Goal: Task Accomplishment & Management: Manage account settings

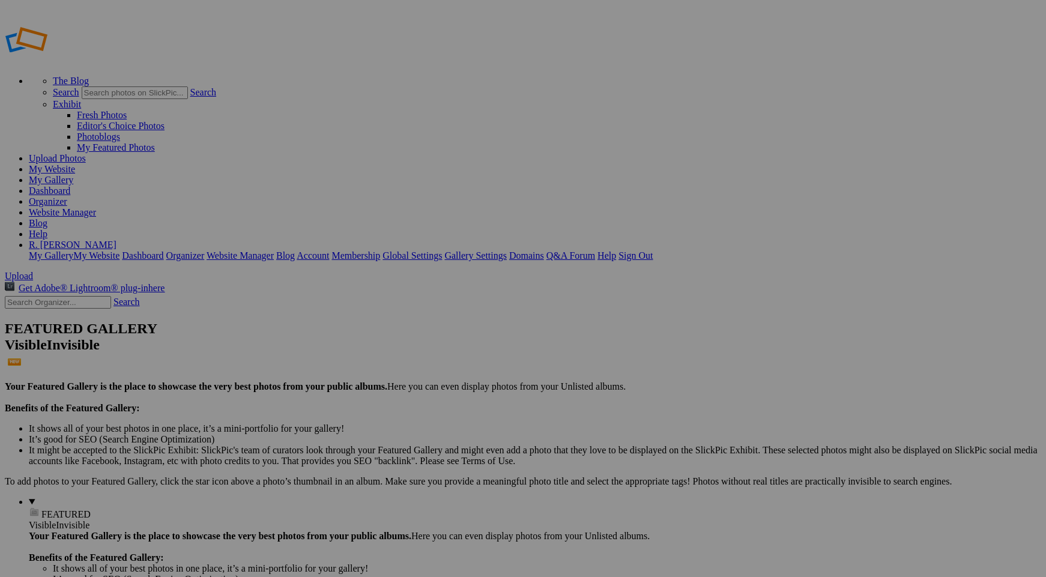
type input "Ressources"
click at [416, 349] on span "Create" at bounding box center [402, 354] width 25 height 10
type input "Ressources"
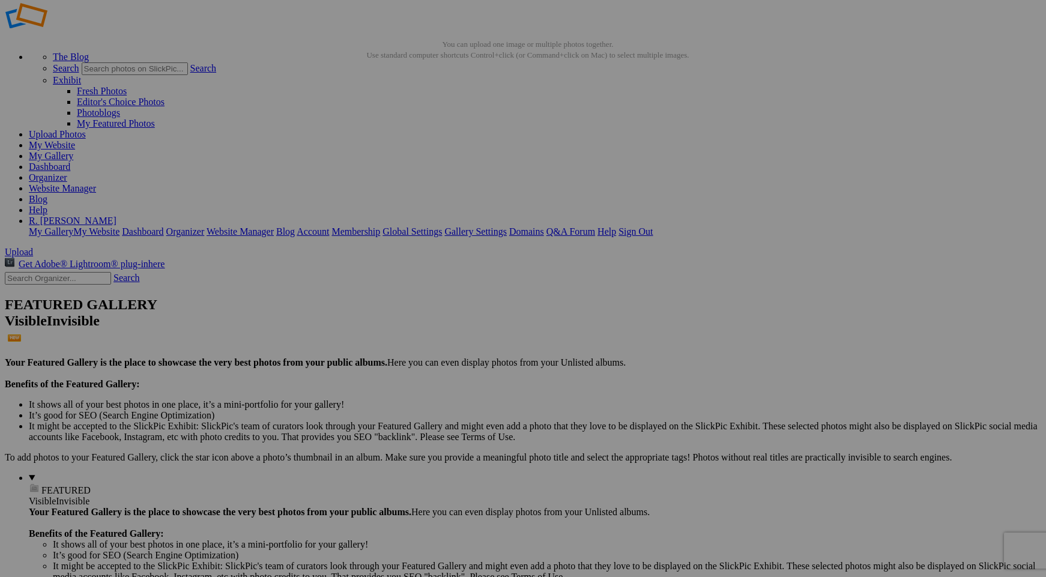
scroll to position [26, 0]
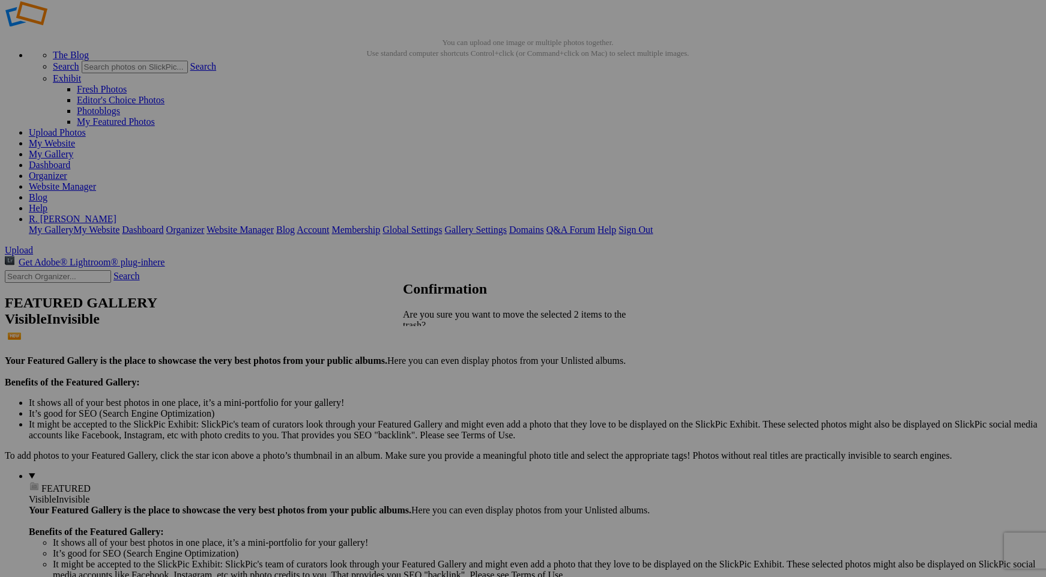
click at [443, 373] on span "Yes" at bounding box center [437, 378] width 14 height 10
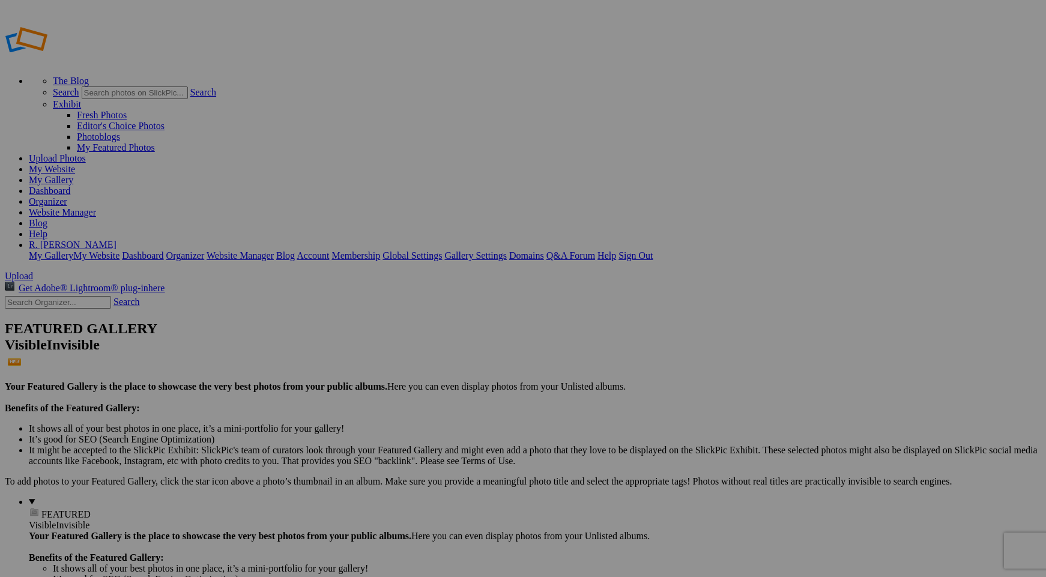
type input "Ressources"
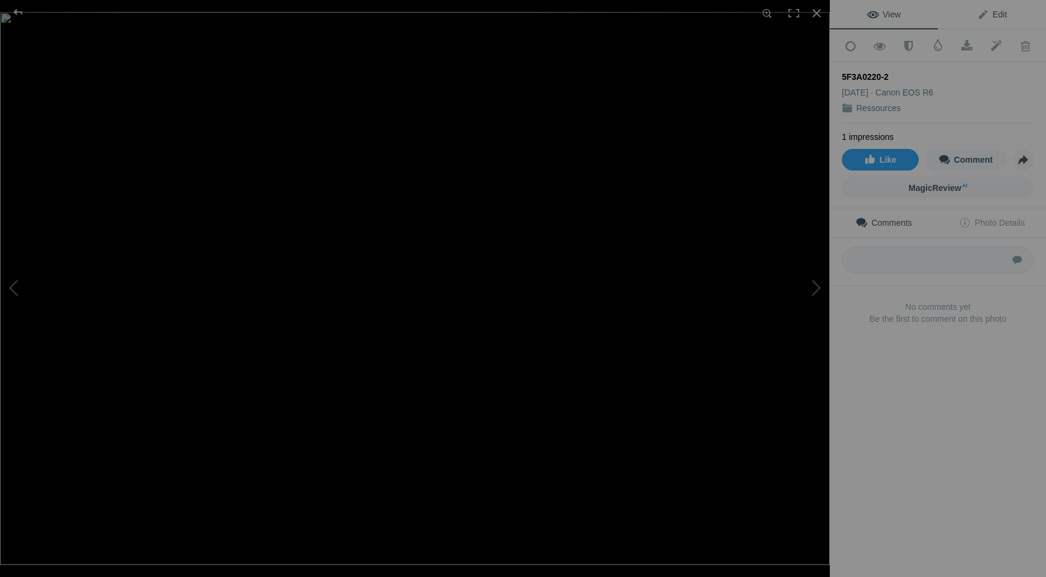
click at [1007, 8] on link "Edit" at bounding box center [992, 14] width 108 height 29
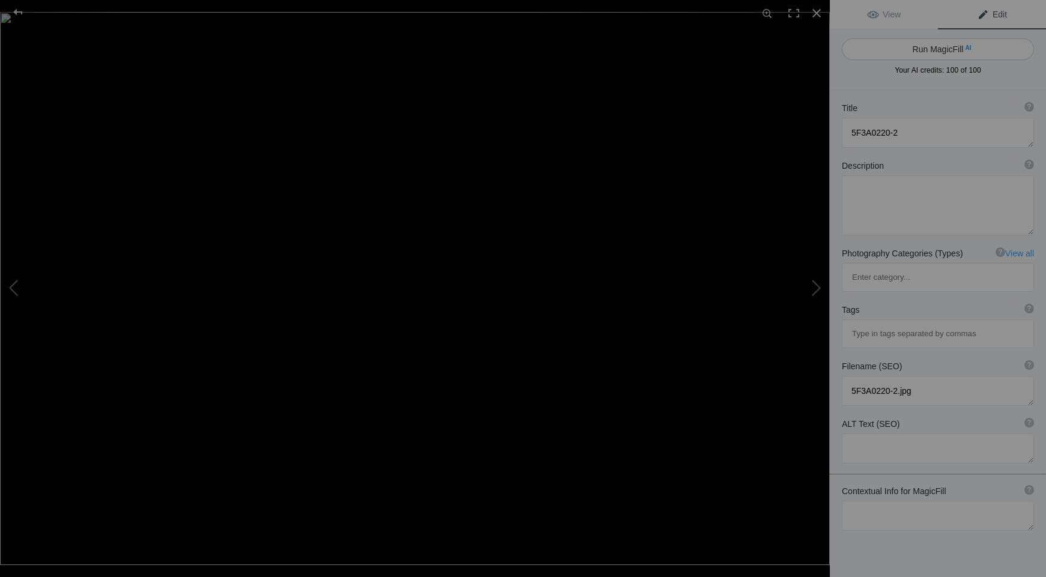
click at [938, 54] on button "Run MagicFill AI" at bounding box center [938, 49] width 192 height 22
type textarea "Abandoned Stone House Surrounded by Autumn Foliage"
type textarea "This captivating image showcases an abandoned stone house, partially hidden by …"
type textarea "abandoned-stone-house-autumn.jpg"
type textarea "Abandoned stone house surrounded by colorful autumn foliage and trees along a g…"
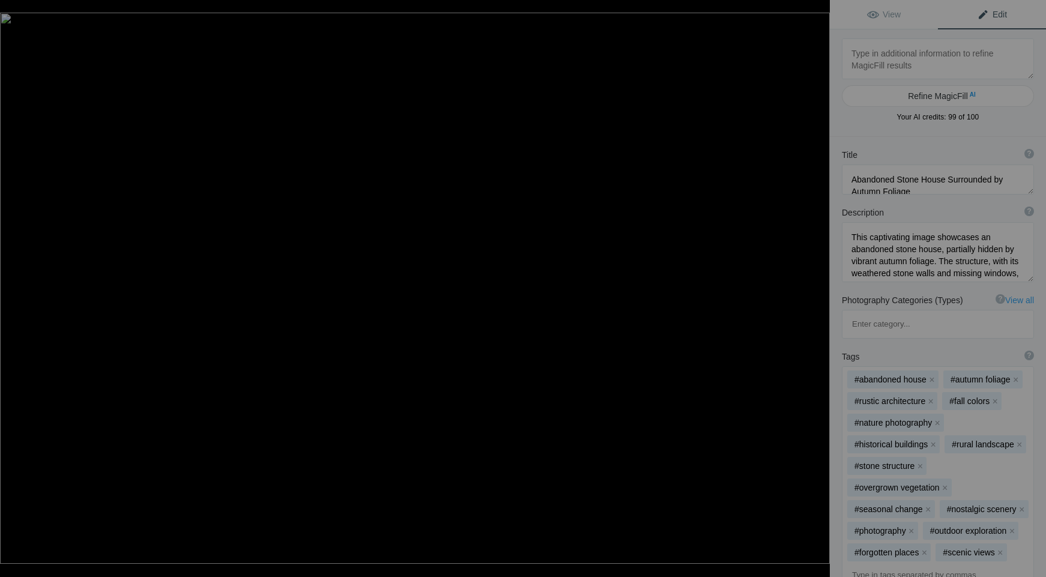
type textarea "Capture d’écran 2025-08-16 à 22.12.10"
type textarea "Capture_decran_2025-08-16_a_22.12.10.png"
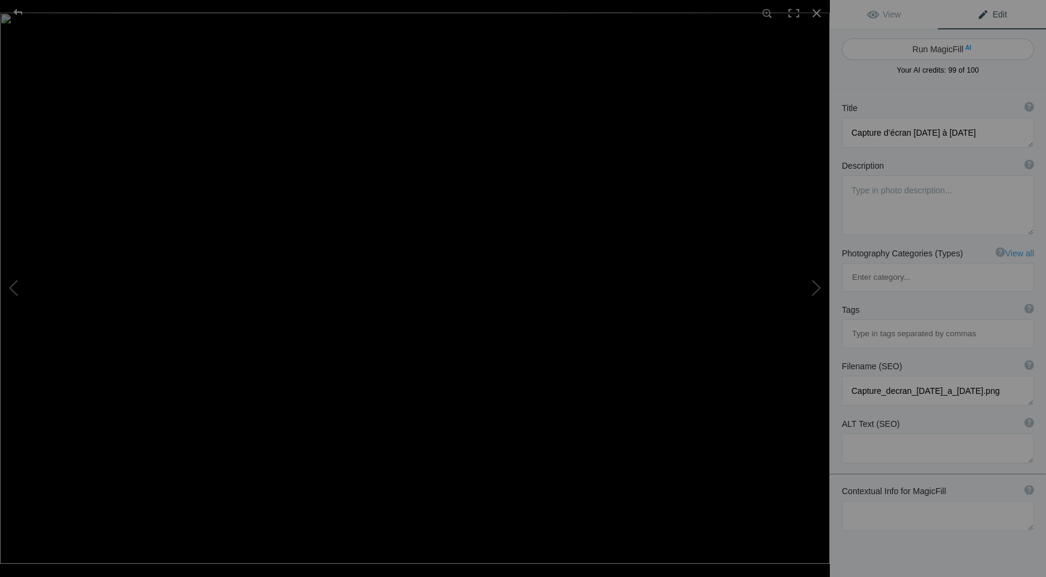
click at [939, 50] on button "Run MagicFill AI" at bounding box center [938, 49] width 192 height 22
type textarea "Serene Autumn Landscape with Horses and Rustic Barn"
type textarea "This captivating image showcases a tranquil autumn scene featuring two horses g…"
type textarea "serene-autumn-landscape-horses-barn.jpg"
type textarea "Two horses grazing in a golden meadow with a rustic barn and vibrant autumn tre…"
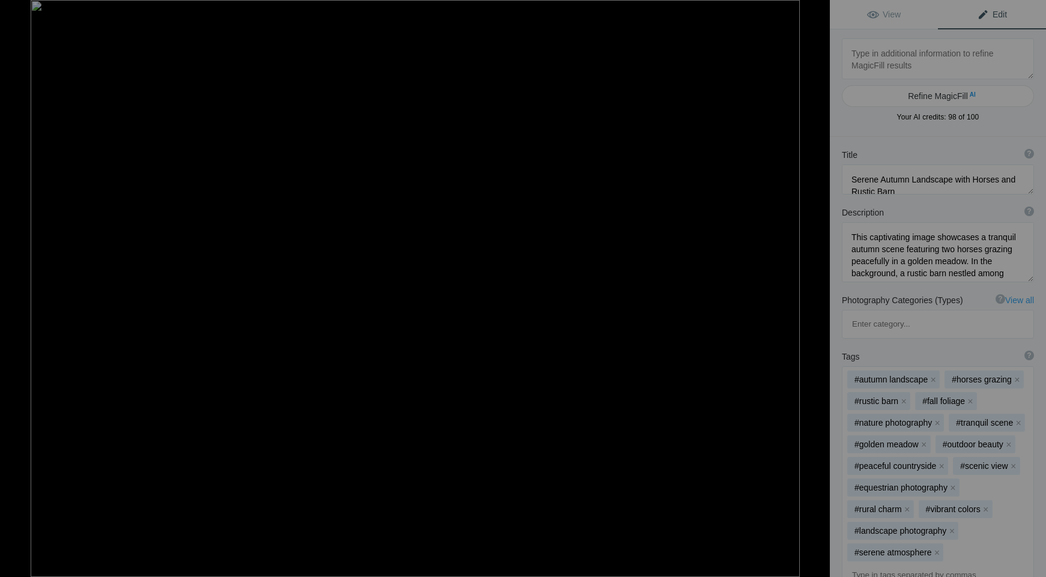
type textarea "5F3A2162-Edit"
type textarea "5F3A2162-Edit.jpg"
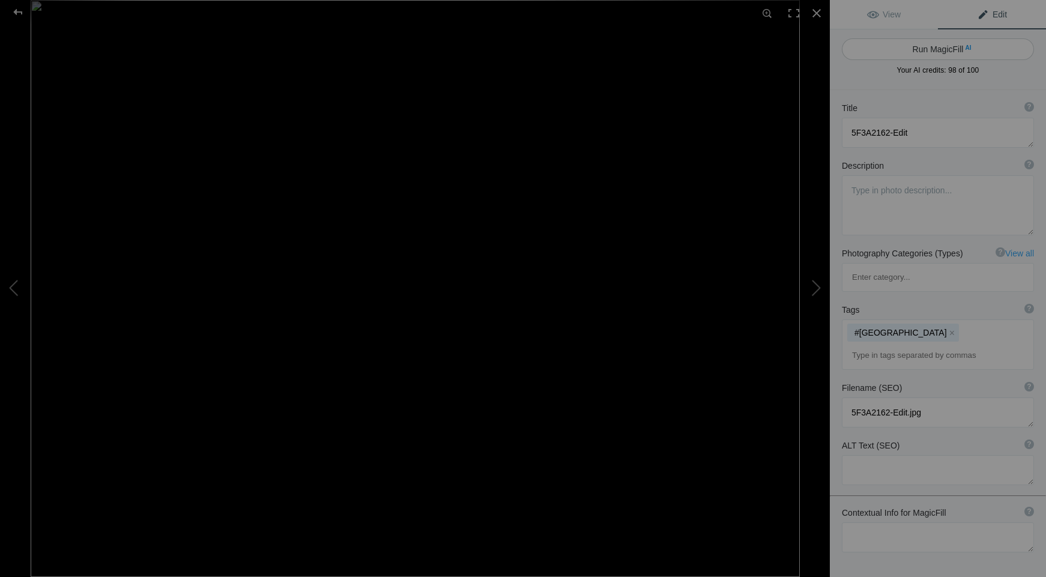
click at [939, 48] on button "Run MagicFill AI" at bounding box center [938, 49] width 192 height 22
type textarea "Stunning [GEOGRAPHIC_DATA] Skyline with Iconic Architecture"
type textarea "This captivating image showcases the remarkable skyline of Abu Dhabi, featuring…"
type textarea "abu-dhabi-skyline-modern-architecture.jpg"
type textarea "A stunning view of Abu Dhabi's skyline featuring modern skyscrapers, including …"
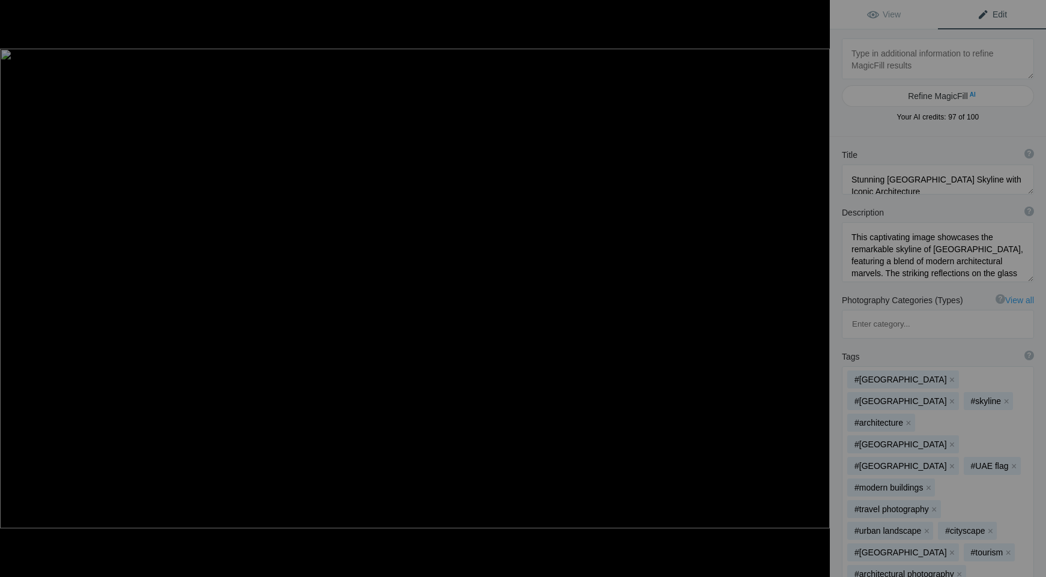
type textarea "The Tea House"
type textarea "The_Tea_House.jpg"
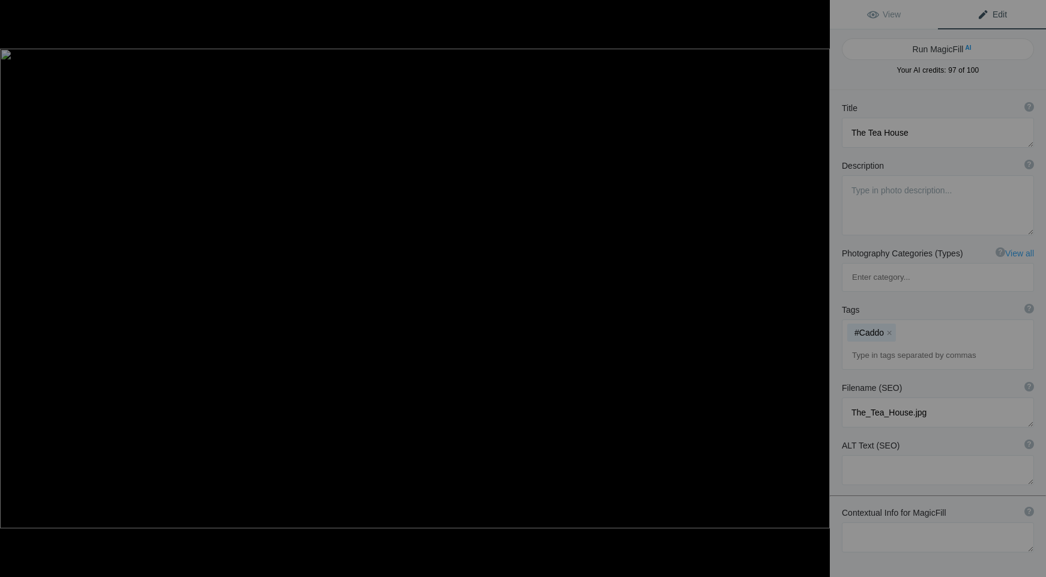
click at [939, 48] on button "Run MagicFill AI" at bounding box center [938, 49] width 192 height 22
type textarea "Serene Tea House Amidst [PERSON_NAME] Cypress Trees"
type textarea "This captivating image showcases a tranquil tea house nestled among majestic cy…"
type textarea "serene-tea-house-misty-cypress-trees.jpg"
type textarea "A serene tea house surrounded by misty cypress trees draped in Spanish moss, cr…"
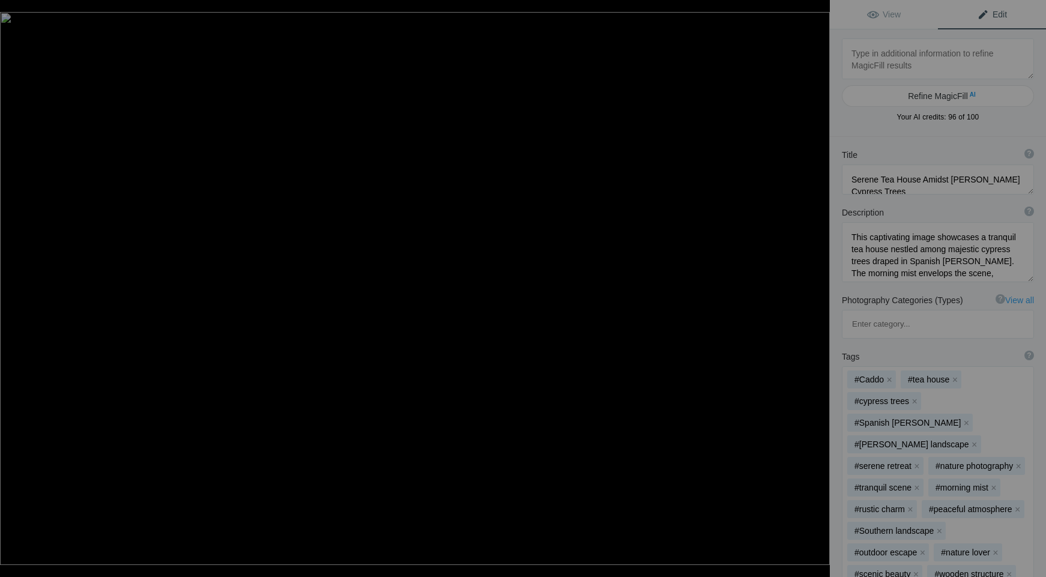
type textarea "2 _F3A8840"
type textarea "2_F3A8840.jpeg"
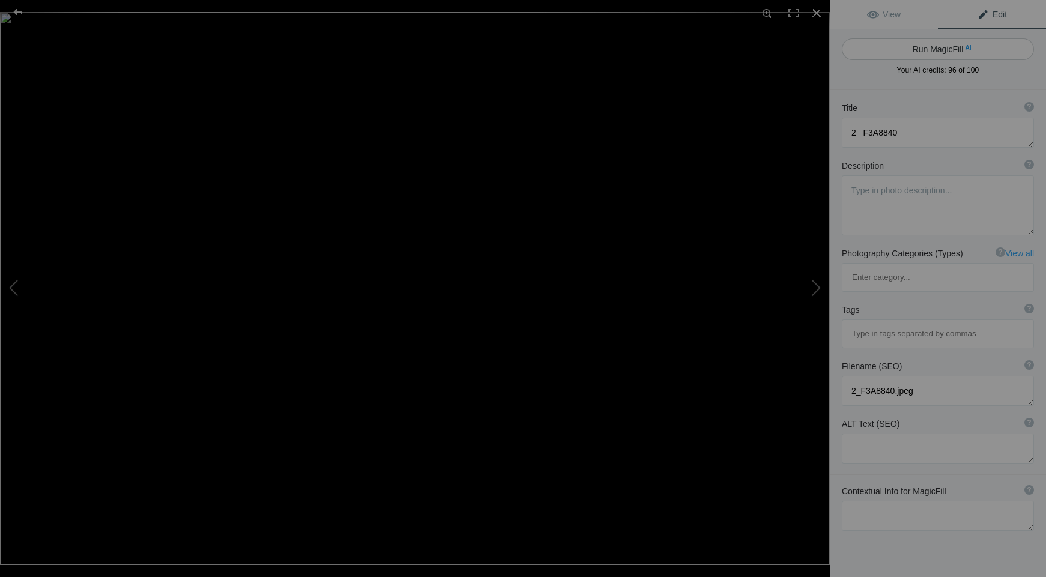
click at [939, 48] on button "Run MagicFill AI" at bounding box center [938, 49] width 192 height 22
type textarea "Great Egrets Nesting in Lush Greenery"
type textarea "This captivating image showcases a trio of great egrets perched gracefully on t…"
type textarea "great-egrets-nesting-lush-greenery.jpg"
type textarea "A trio of great egrets nesting on a tree branch surrounded by lush green foliag…"
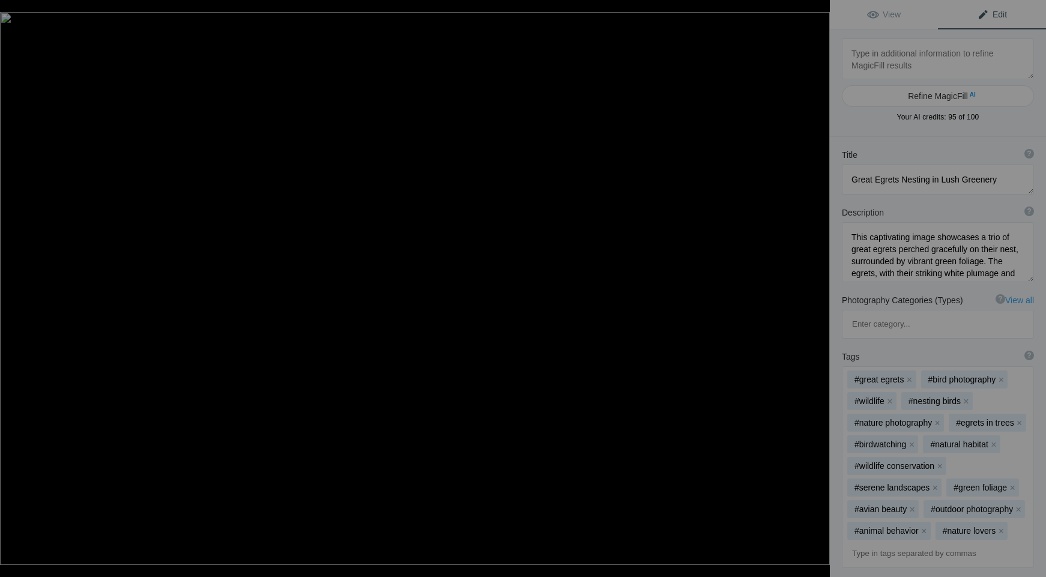
type textarea "3 5F3A3138"
type textarea "3_5F3A3138.jpg"
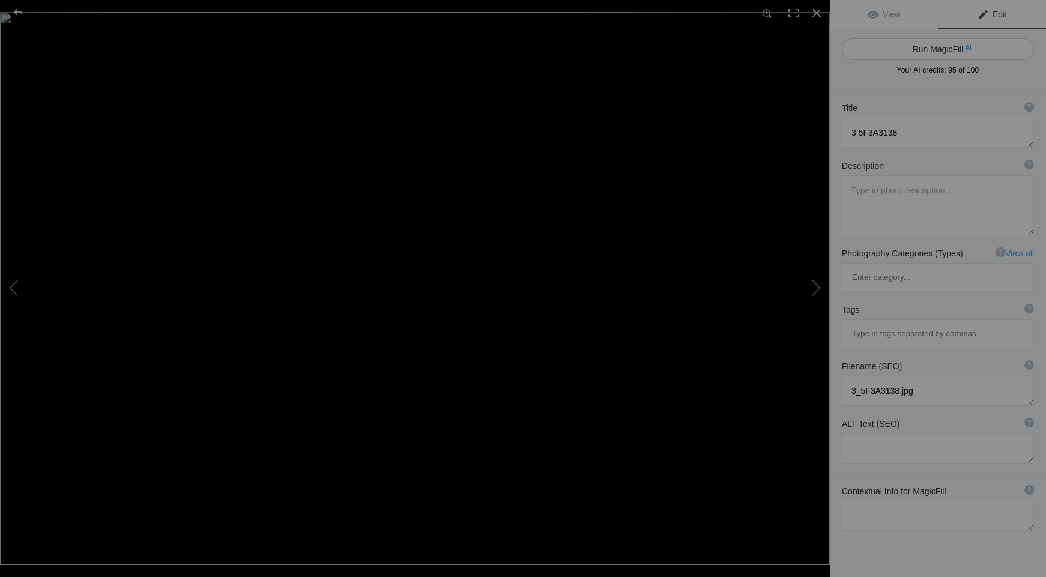
click at [938, 48] on button "Run MagicFill AI" at bounding box center [938, 49] width 192 height 22
type textarea "Majestic Elk in Blooming Meadow"
type textarea "This stunning photograph captures a majestic elk standing gracefully in a vibra…"
type textarea "majestic-elk-blooming-meadow.jpg"
type textarea "A majestic elk with antlers standing in a blooming meadow filled with wildflowe…"
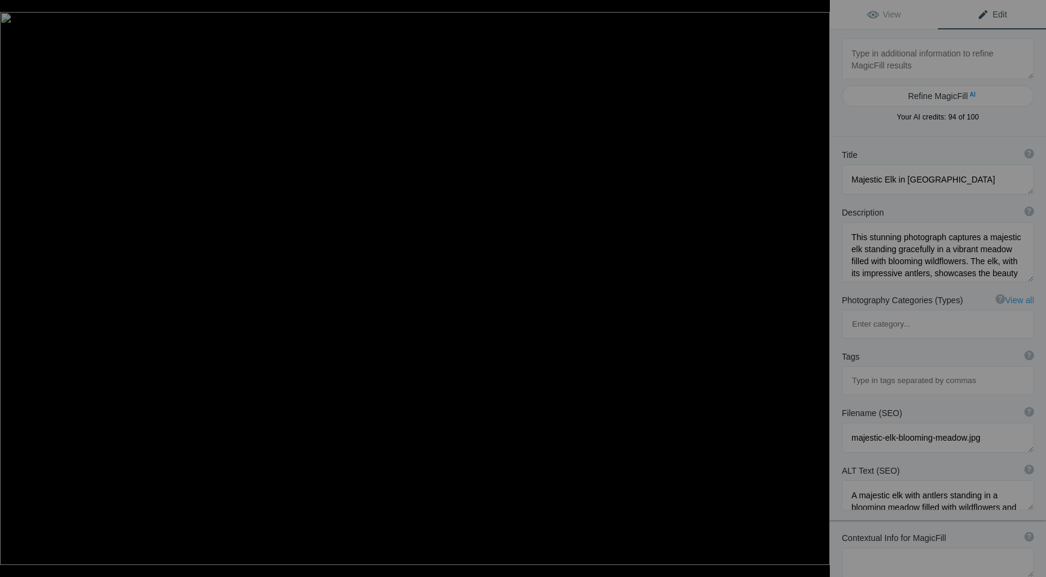
type textarea "4 5F3A3658"
type textarea "4_5F3A3658.jpeg"
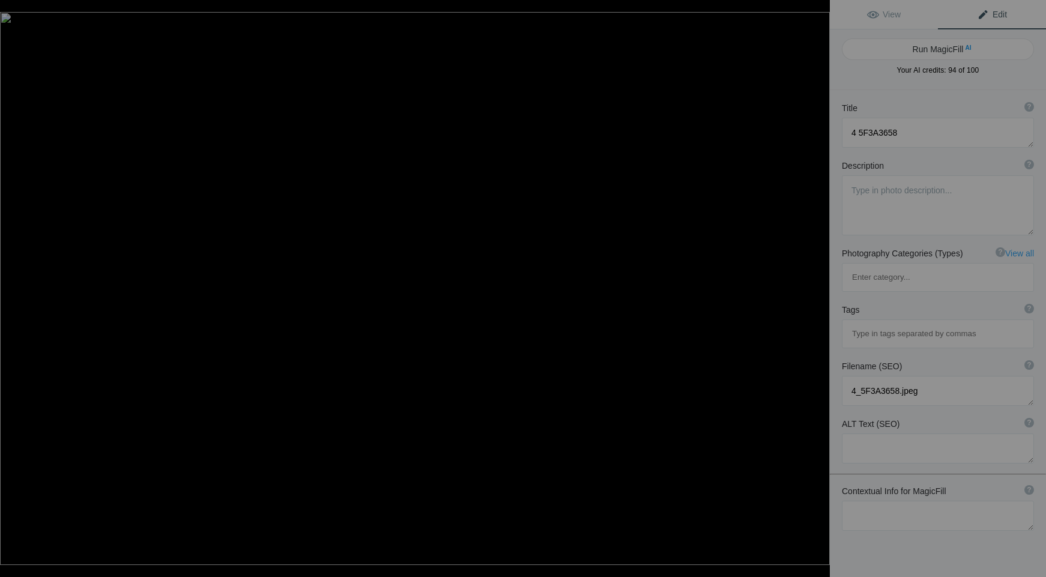
click at [938, 48] on button "Run MagicFill AI" at bounding box center [938, 49] width 192 height 22
type textarea "Scenic Lakeside Cabin with Majestic Mountain Backdrop"
type textarea "This stunning image captures a picturesque lakeside cabin nestled among towerin…"
type textarea "scenic-lakeside-cabin-mountain-view.jpg"
type textarea "A scenic lakeside cabin surrounded by trees and mountains, reflecting in the ca…"
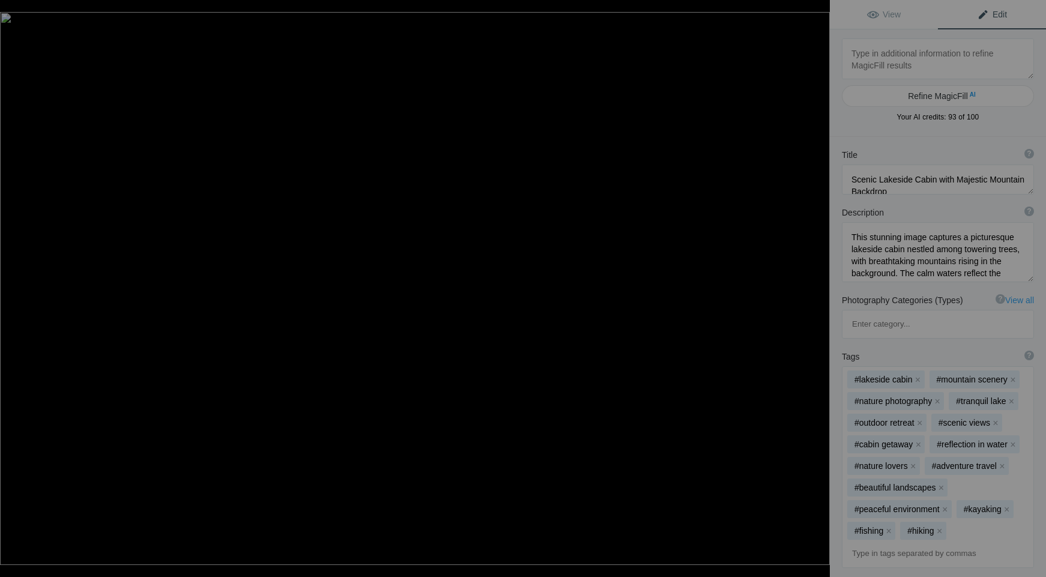
type textarea "5 5F3A3730"
type textarea "5_5F3A3730.jpg"
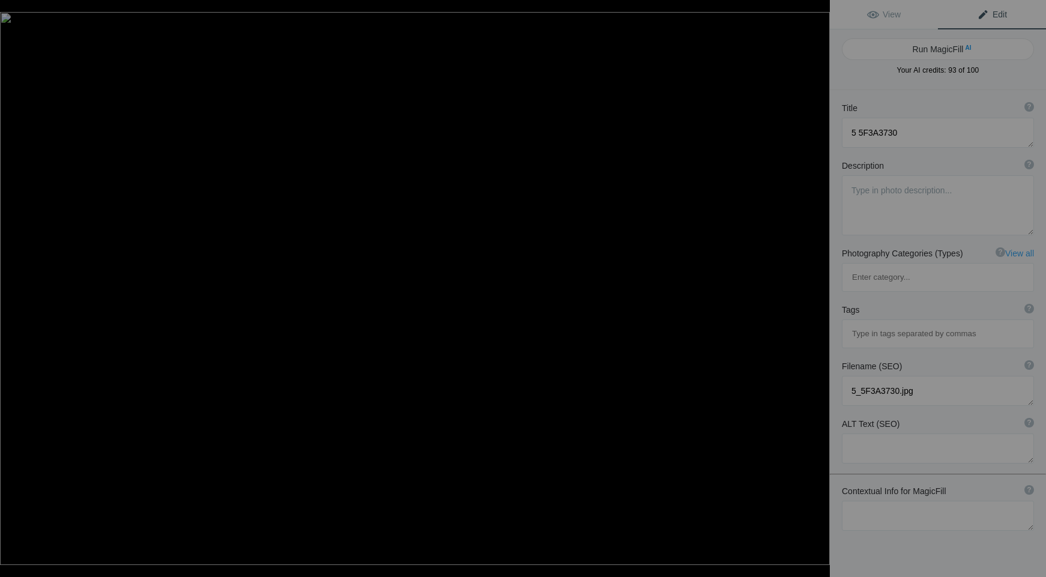
click at [938, 48] on button "Run MagicFill AI" at bounding box center [938, 49] width 192 height 22
type textarea "Majestic Mountain Goat on Rocky Terrain"
type textarea "This stunning image captures a mountain goat navigating the rugged landscape. W…"
type textarea "majestic-mountain-goat-rocky-terrain.jpg"
type textarea "A mountain goat with thick white fur and curved horns walking on rocky terrain,…"
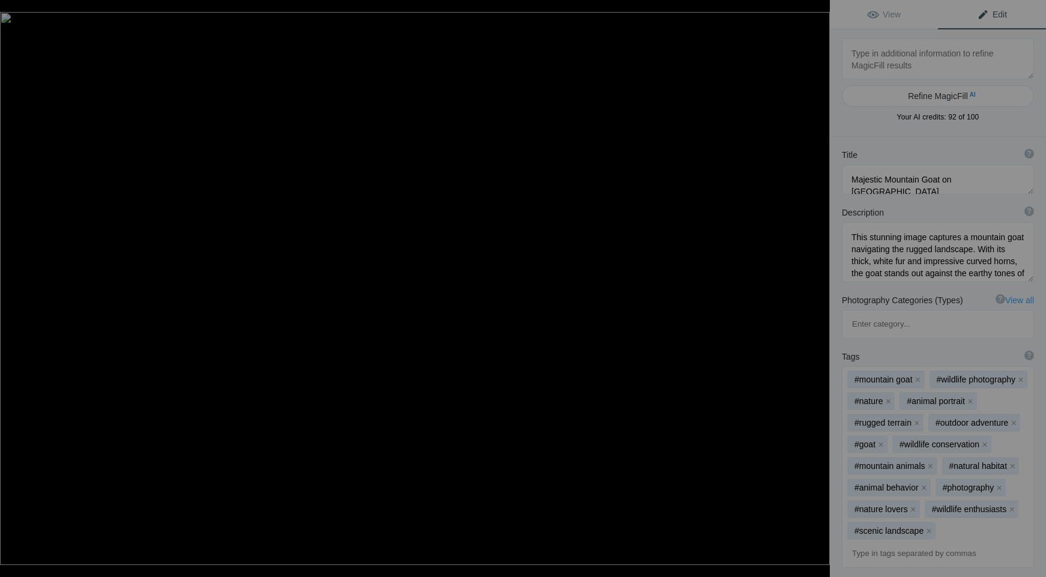
type textarea "6 5F3A3765"
type textarea "6_5F3A3765.jpg"
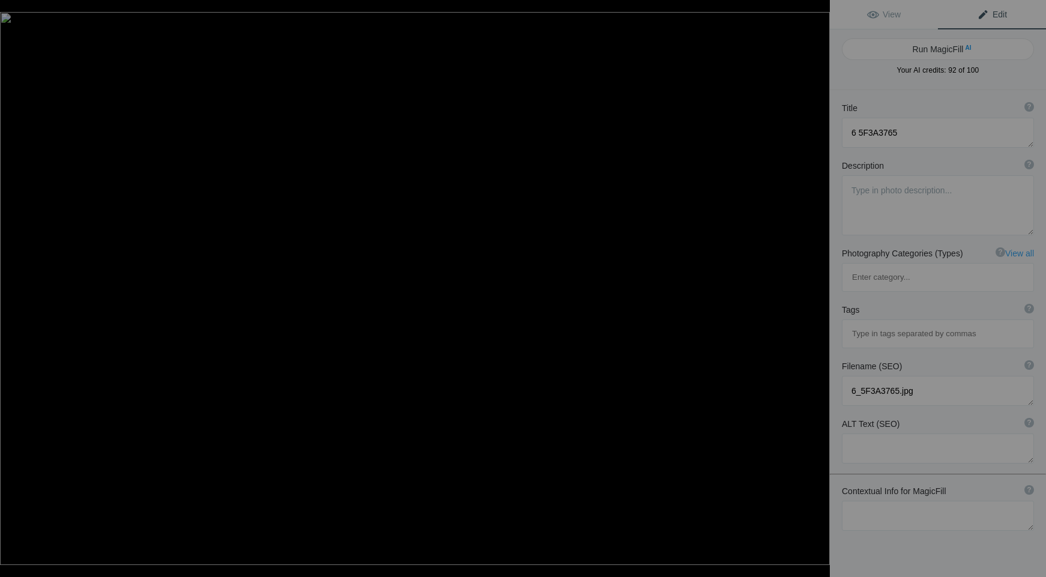
click at [938, 48] on button "Run MagicFill AI" at bounding box center [938, 49] width 192 height 22
type textarea "Mountain Goat and Kid on Rocky Terrain"
type textarea "This captivating image showcases a mountain goat and its kid navigating a rugge…"
type textarea "mountain-goat-kid-rocky-terrain.jpg"
type textarea "A mountain goat and its kid navigating a rocky terrain, showcasing their natura…"
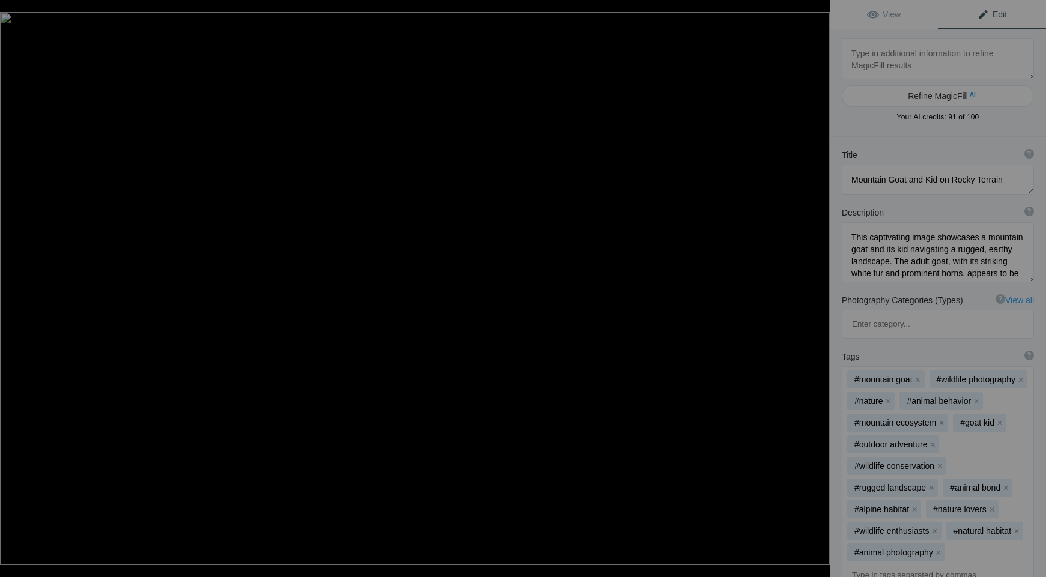
type textarea "7 5F3A4791"
type textarea "7_5F3A4791.jpeg"
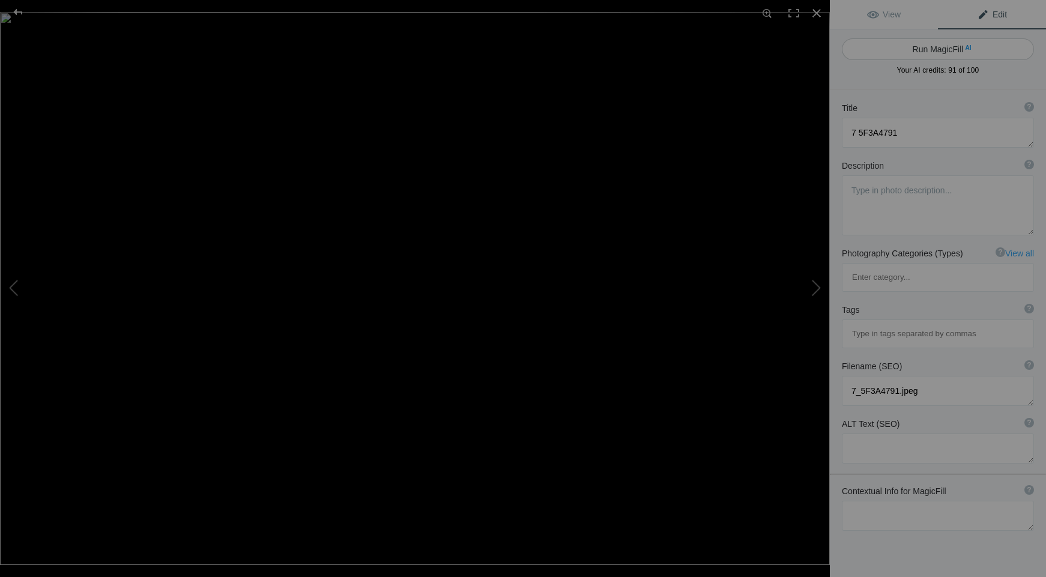
click at [939, 50] on button "Run MagicFill AI" at bounding box center [938, 49] width 192 height 22
type textarea "Colorful Waterfront Shops at the Pier"
type textarea "This vibrant image captures the lively atmosphere of a waterfront pier lined wi…"
type textarea "colorful-waterfront-shops-pier.jpg"
type textarea "A scenic view of a colorful waterfront pier with shops, showcasing a lively atm…"
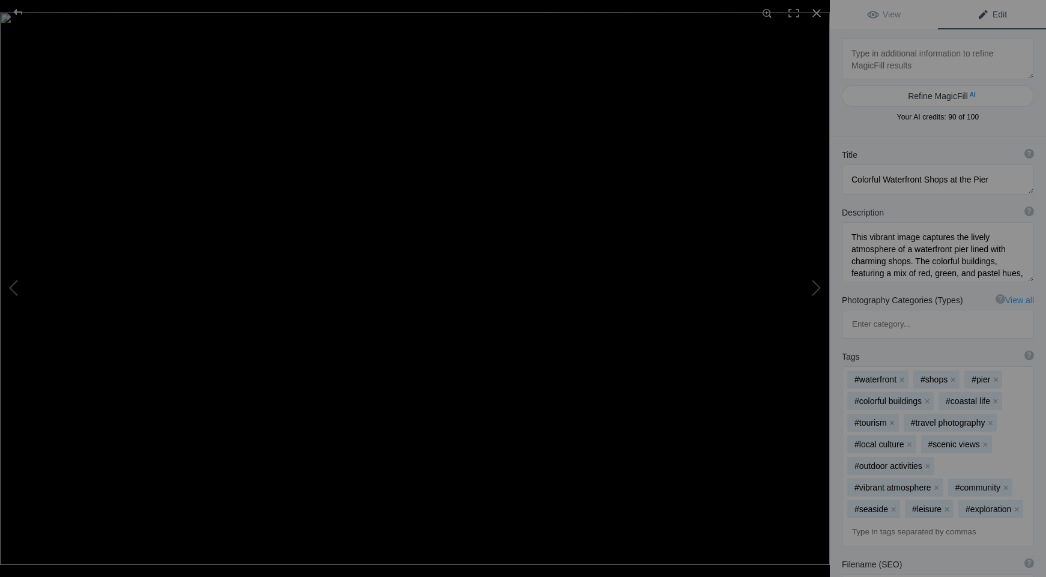
type textarea "8 5F3A4862"
type textarea "8_5F3A4862.jpeg"
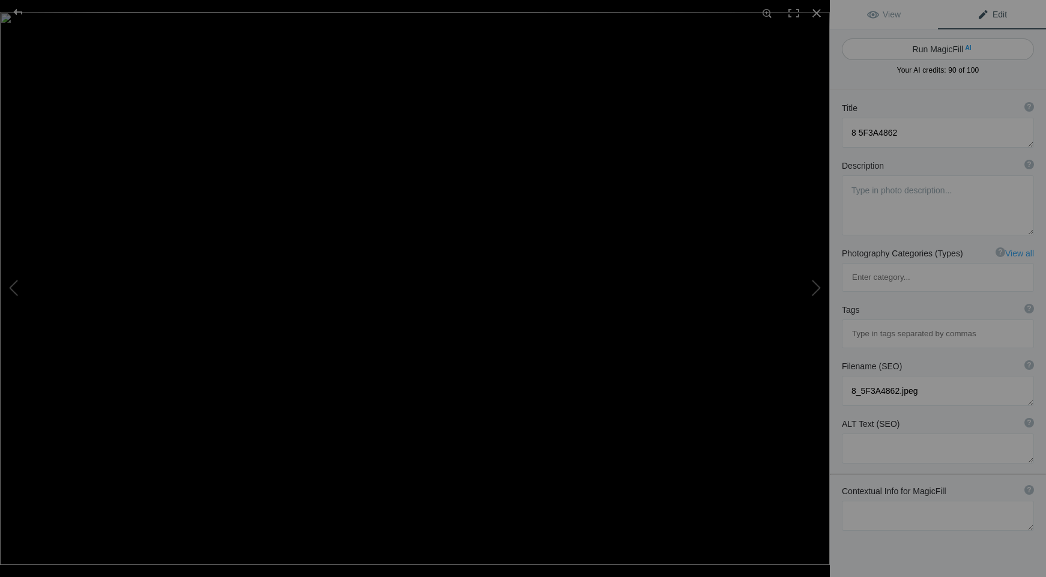
click at [925, 54] on button "Run MagicFill AI" at bounding box center [938, 49] width 192 height 22
type textarea "Traditional Indigenous Canoe Surrounded by Lush Greenery"
type textarea "This captivating image showcases a beautifully carved traditional Indigenous ca…"
type textarea "traditional-indigenous-canoe-lush-greenery.jpg"
type textarea "A traditional Indigenous canoe made of wood, intricately carved, resting in a l…"
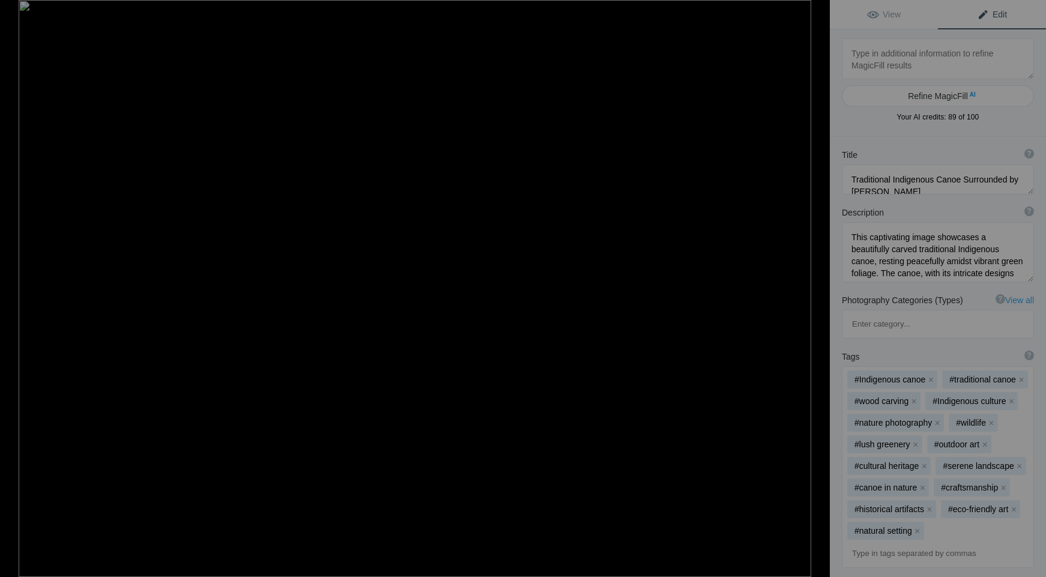
type textarea "9 03911"
type textarea "9_03911.jpg"
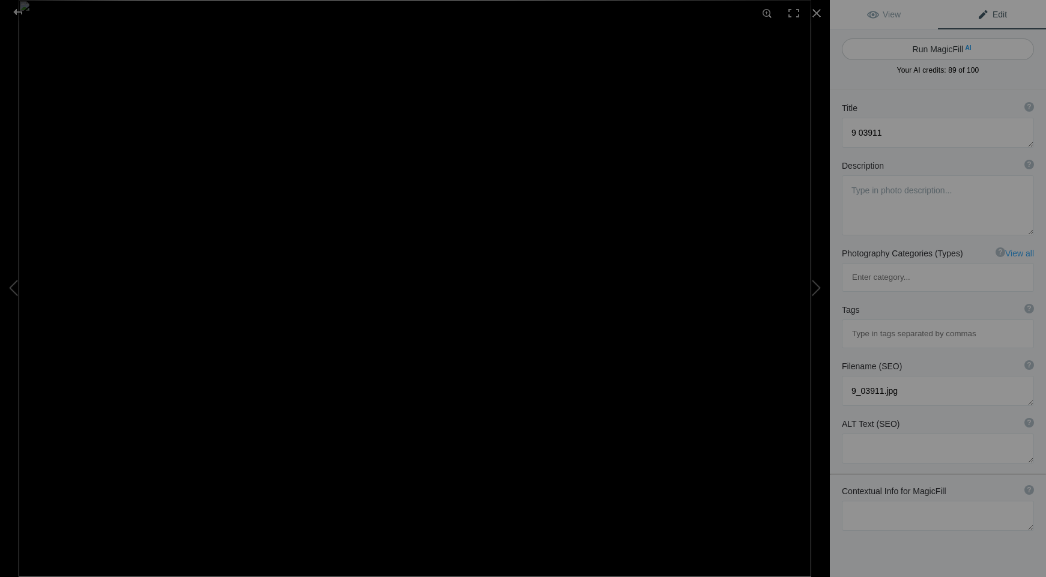
click at [925, 52] on button "Run MagicFill AI" at bounding box center [938, 49] width 192 height 22
type textarea "Snowy Winter Landscape with Rustic Farmhouse"
type textarea "This serene winter scene captures a rustic farmhouse nestled in a snowy landsca…"
type textarea "snowy-winter-landscape-rustic-farmhouse.jpg"
type textarea "A snowy winter landscape featuring a rustic farmhouse surrounded by trees and a…"
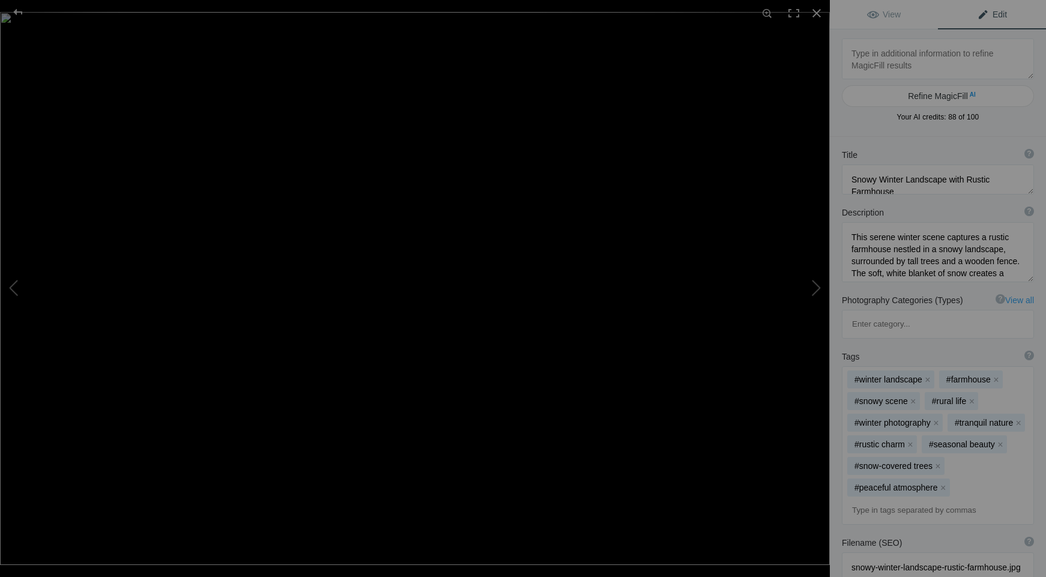
type textarea "11 Etsy photos 19"
type textarea "11_Etsy_photos_19.jpeg"
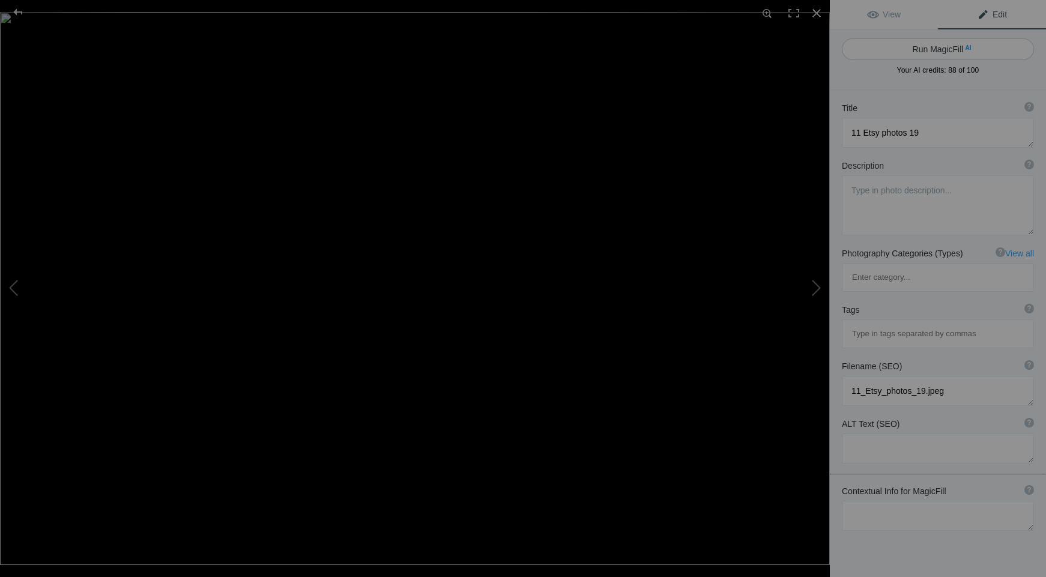
click at [937, 51] on button "Run MagicFill AI" at bounding box center [938, 49] width 192 height 22
type textarea "Vibrant Bluebonnet Flowers in Bloom"
type textarea "This stunning photograph captures a field of bluebonnet flowers, showcasing the…"
type textarea "vibrant-bluebonnet-flowers-in-bloom.jpg"
type textarea "A close-up of vibrant bluebonnet flowers in bloom, showcasing their blue and wh…"
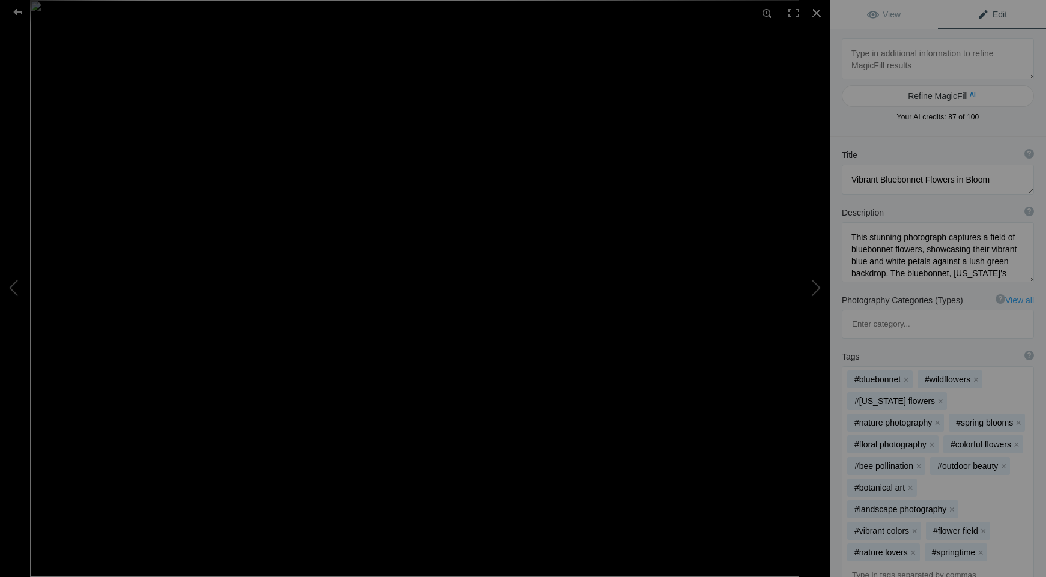
type textarea "12 IMG_2143"
type textarea "12_IMG_2143.jpg"
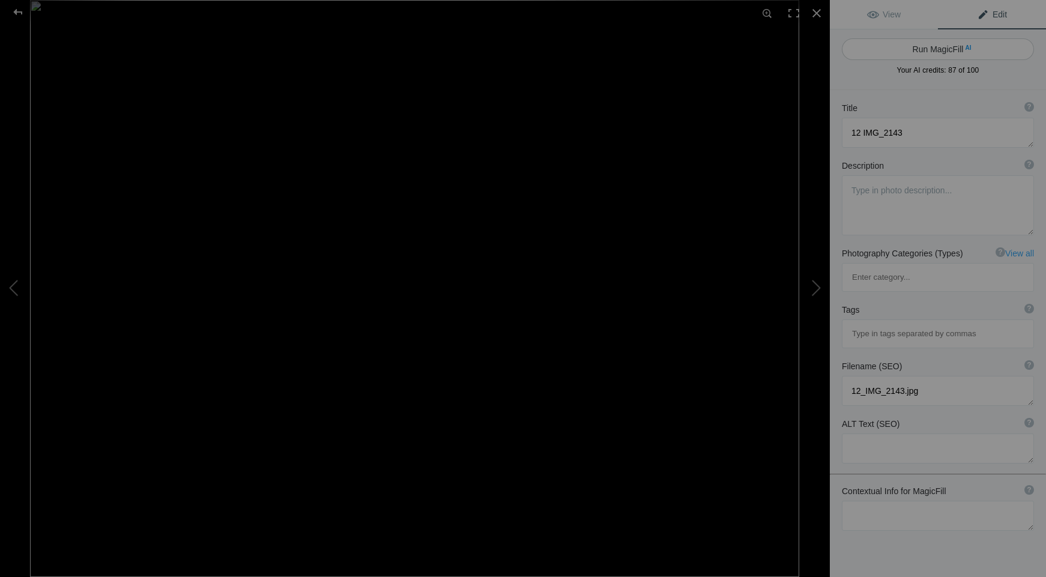
click at [920, 50] on button "Run MagicFill AI" at bounding box center [938, 49] width 192 height 22
type textarea "Barred Owl Perched Among Spanish [PERSON_NAME]"
type textarea "This captivating image showcases a Barred Owl perched gracefully on a branch, s…"
type textarea "barred-owl-perched-spanish-moss.jpg"
type textarea "A Barred Owl sitting on a branch surrounded by Spanish moss in a forest setting."
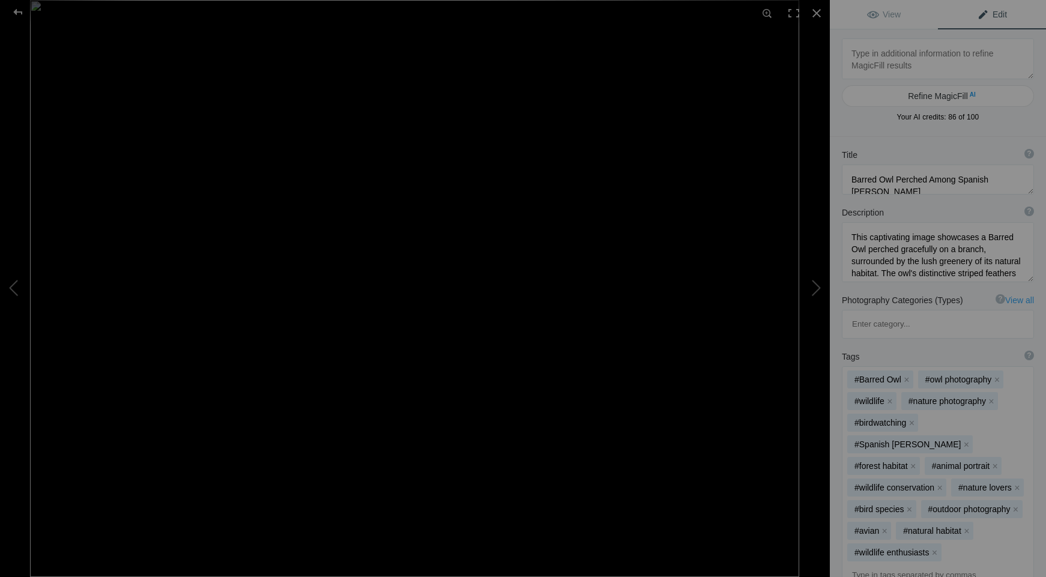
type textarea "13 IMG_2751"
type textarea "13_IMG_2751.jpg"
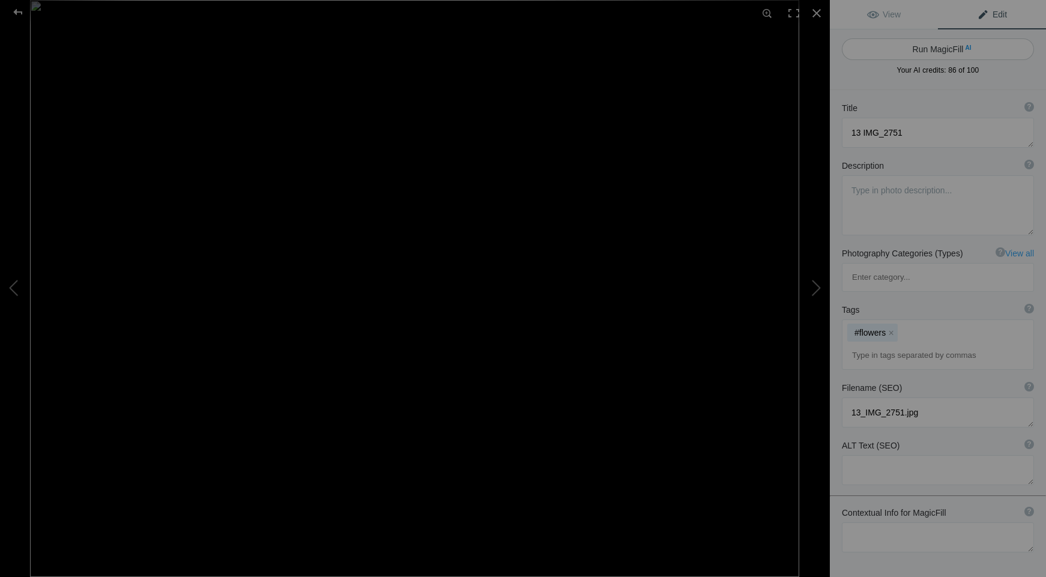
click at [920, 52] on button "Run MagicFill AI" at bounding box center [938, 49] width 192 height 22
type textarea "Vibrant Cosmos Flowers in Bloom"
type textarea "This stunning image captures a lively display of cosmos flowers, showcasing a b…"
type textarea "vibrant-cosmos-flowers-in-bloom.jpg"
type textarea "A colorful arrangement of blooming cosmos flowers in shades of pink, white, and…"
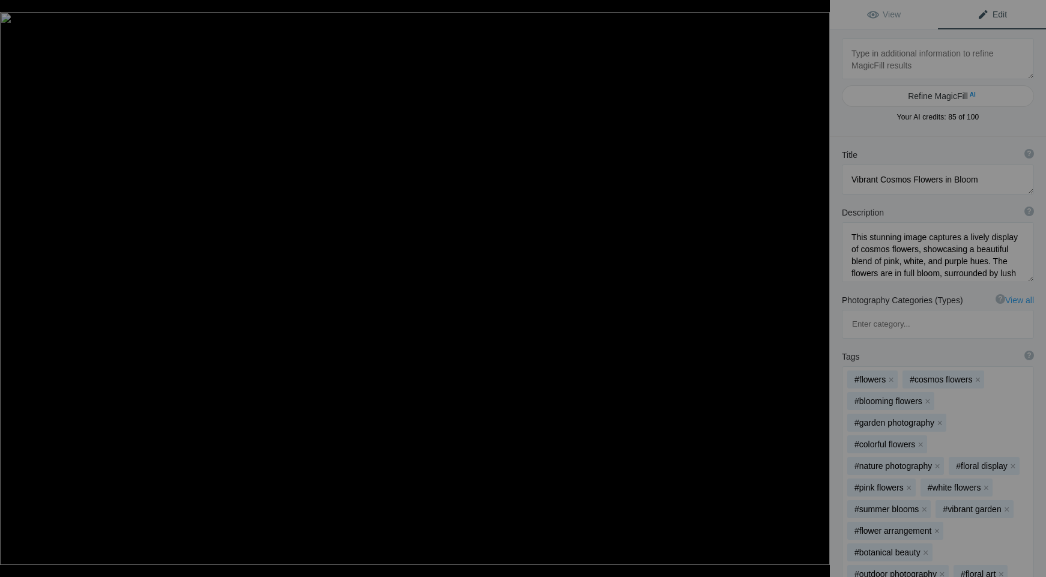
type textarea "14 IMG_3139"
type textarea "14_IMG_3139.jpg"
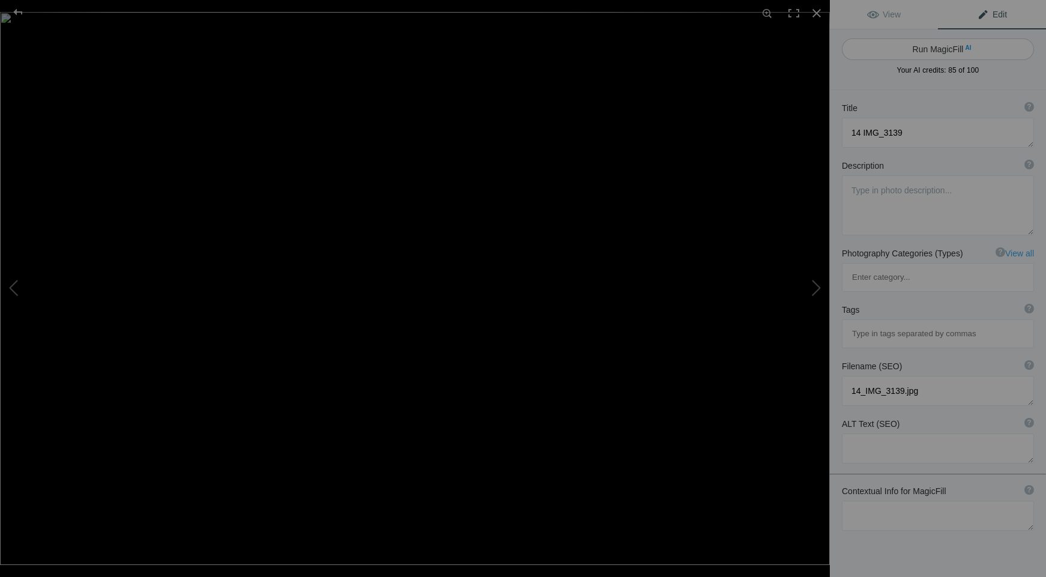
click at [913, 52] on button "Run MagicFill AI" at bounding box center [938, 49] width 192 height 22
type textarea "Majestic Heron in [PERSON_NAME][GEOGRAPHIC_DATA] at [PERSON_NAME]"
type textarea "This stunning photograph captures a solitary heron standing gracefully in a mis…"
type textarea "majestic-heron-misty-marshland-dawn.jpg"
type textarea "A solitary heron stands in a misty marshland at dawn, surrounded by fog and sof…"
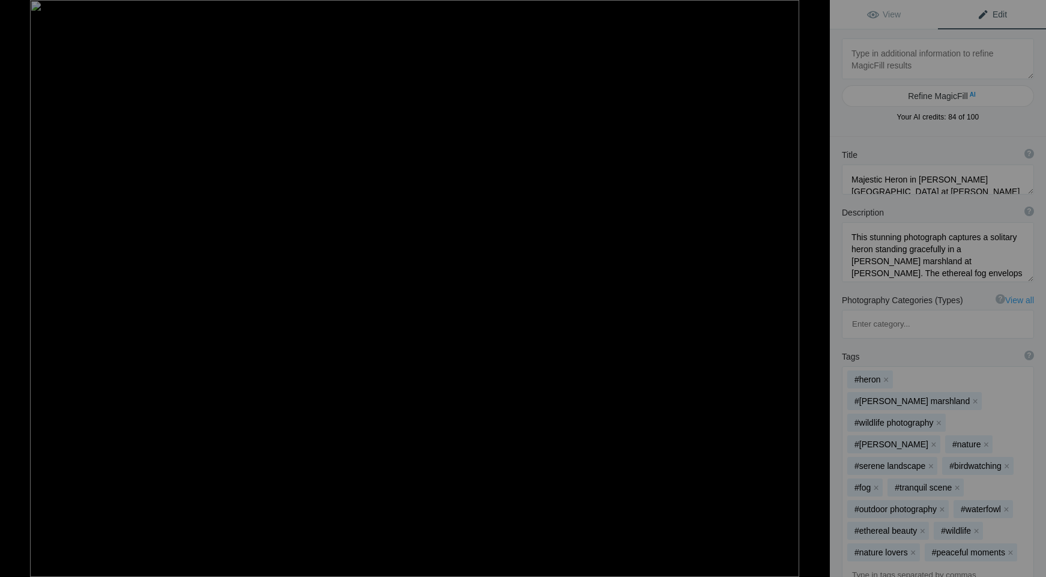
type textarea "15 IMG_3868"
type textarea "15_IMG_3868.jpg"
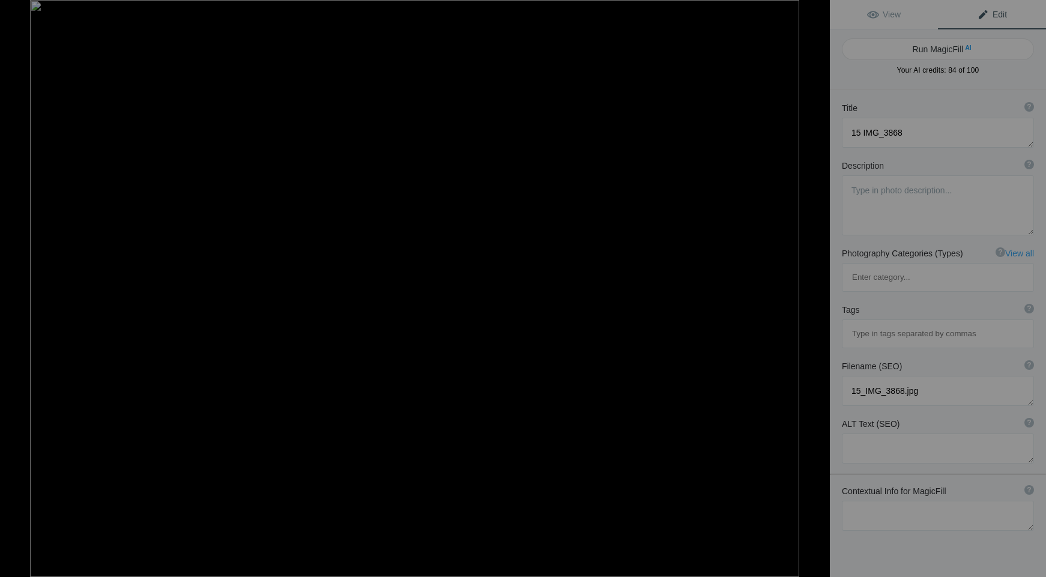
click at [913, 52] on button "Run MagicFill AI" at bounding box center [938, 49] width 192 height 22
type textarea "Serene Harbor View with Mountains and Blossoming Flowers"
type textarea "This captivating image showcases a tranquil harbor scene framed by vibrant red …"
type textarea "serene-harbor-view-mountains-flowers.jpg"
type textarea "A tranquil harbor scene with boats docked, framed by vibrant red flowers and mi…"
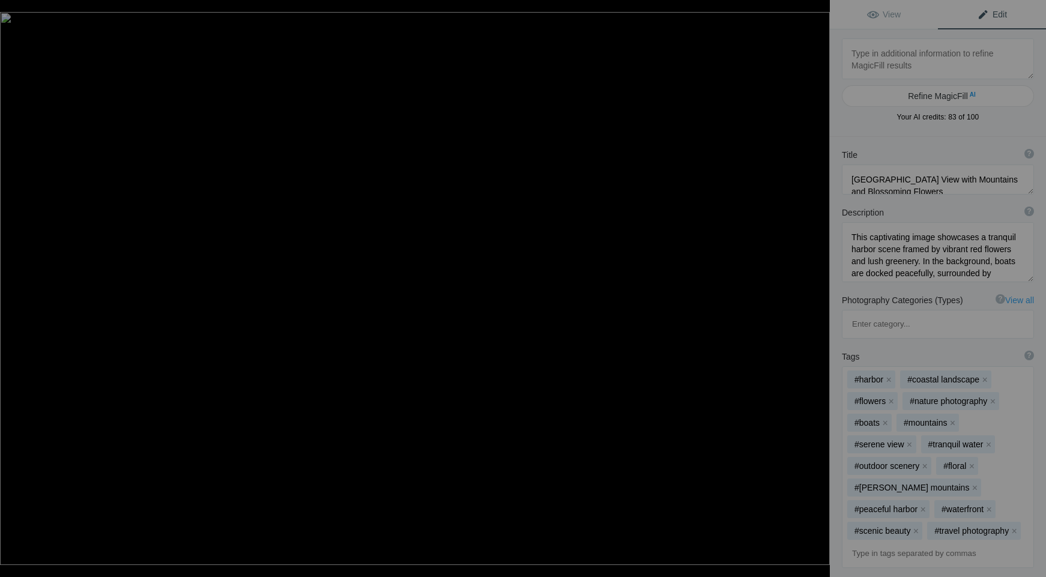
type textarea "16 IMG_7615"
type textarea "16_IMG_7615.jpg"
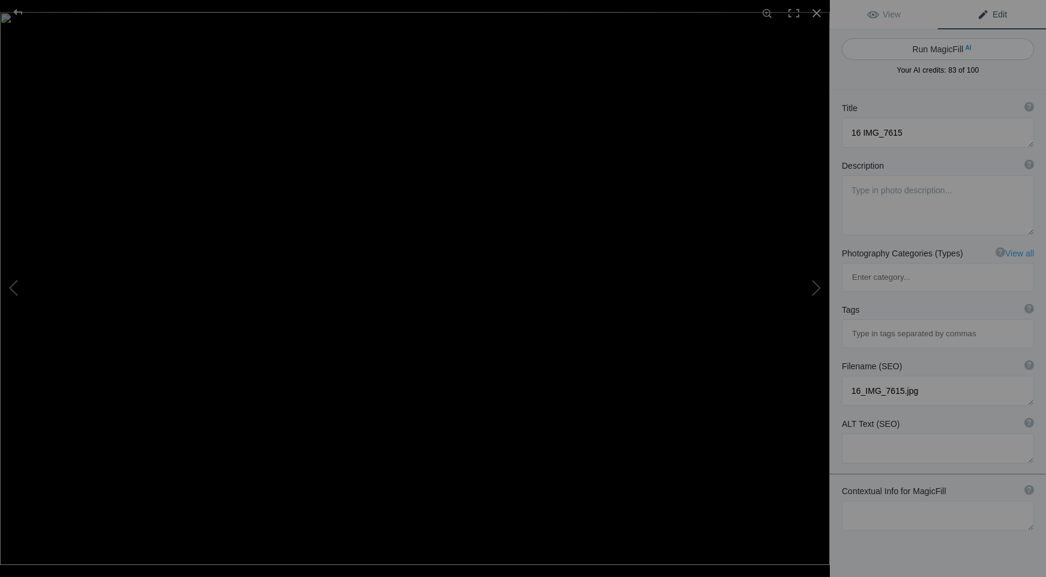
click at [933, 48] on button "Run MagicFill AI" at bounding box center [938, 49] width 192 height 22
type textarea "Group of American White Pelicans in Shallow Water"
type textarea "This captivating image showcases a lively group of American White Pelicans gath…"
type textarea "american-white-pelicans-group-shallow-water.jpg"
type textarea "A group of American White Pelicans standing in shallow water, displaying their …"
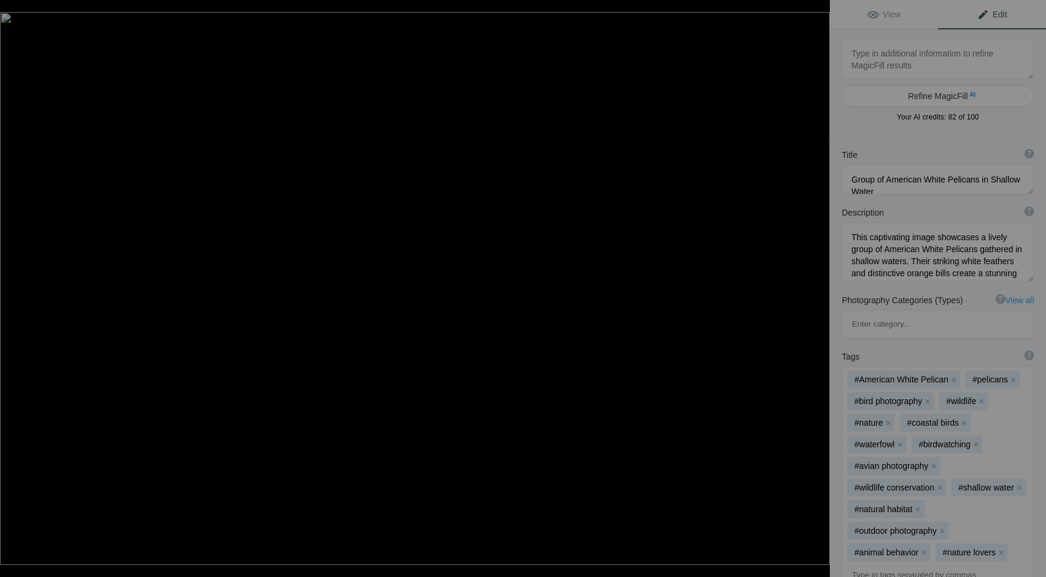
type textarea "17 IMG_7674"
type textarea "17_IMG_7674.jpg"
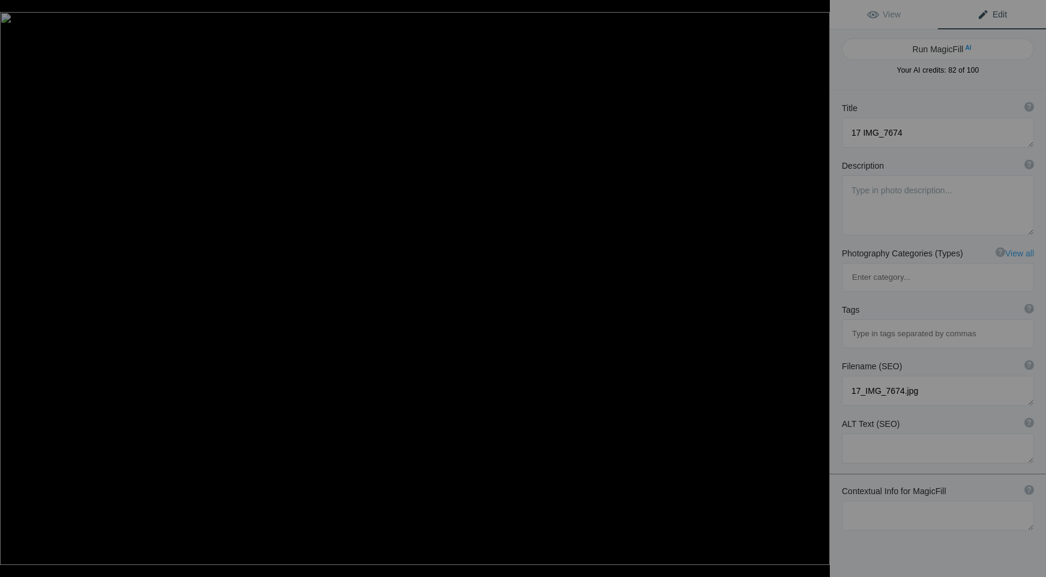
click at [933, 48] on button "Run MagicFill AI" at bounding box center [938, 49] width 192 height 22
type textarea "Sunset Over the Ocean with Fishing Boats"
type textarea "Experience the tranquil beauty of a sunset over the ocean, where vibrant hues o…"
type textarea "sunset-ocean-fishing-boats.jpg"
type textarea "A serene sunset over the ocean featuring fishing boats silhouetted against a co…"
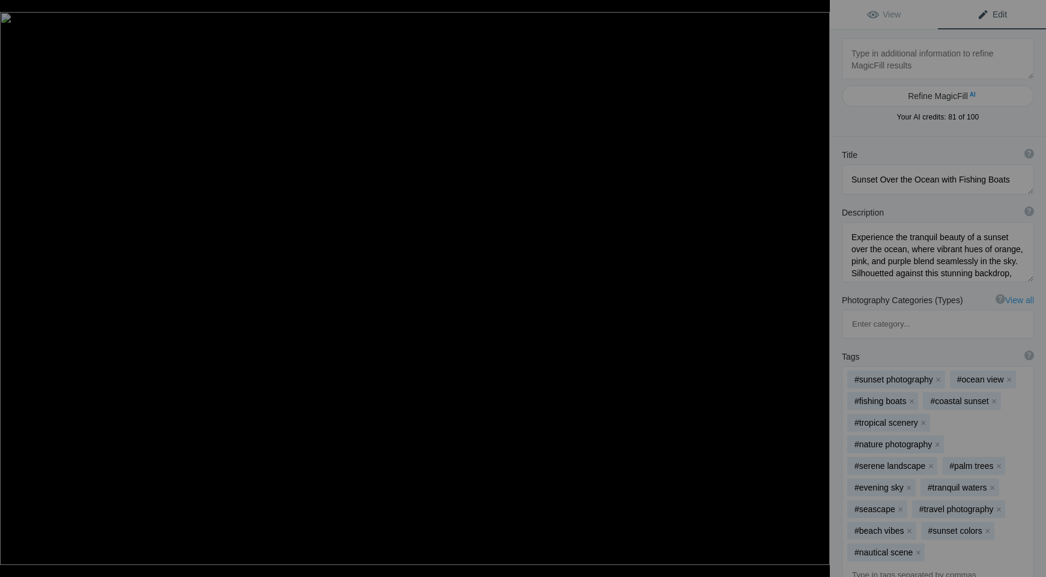
type textarea "18 IMG_7992"
type textarea "18_IMG_7992.jpg"
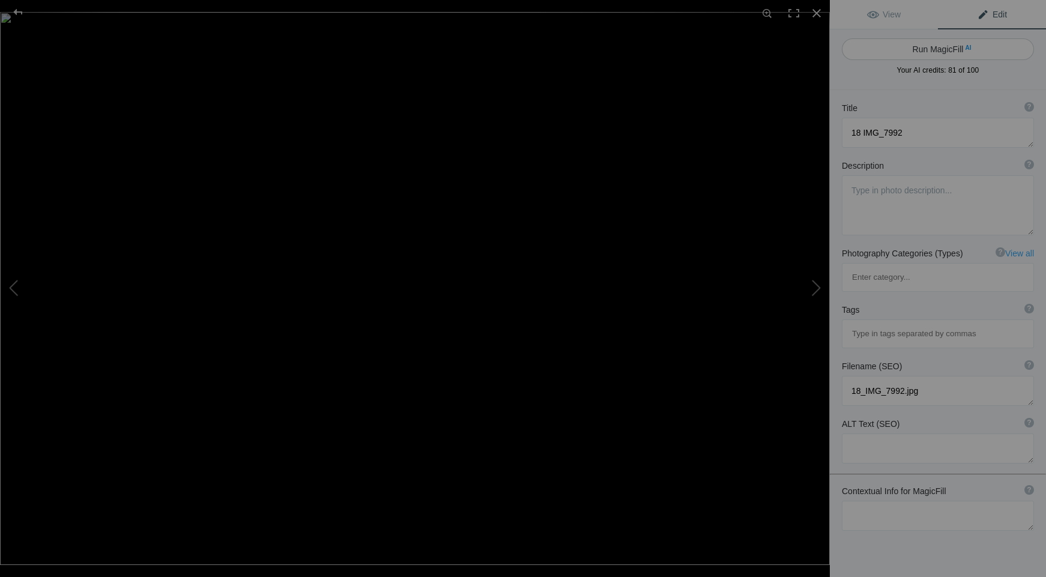
click at [937, 41] on button "Run MagicFill AI" at bounding box center [938, 49] width 192 height 22
type textarea "Elegant Great Egrets Displaying Courtship Behavior"
type textarea "This captivating image showcases two Great Egrets engaged in a mesmerizing cour…"
type textarea "great-egrets-courtship-display.jpg"
type textarea "Two Great Egrets displaying courtship behavior with elegant feathers fanned out…"
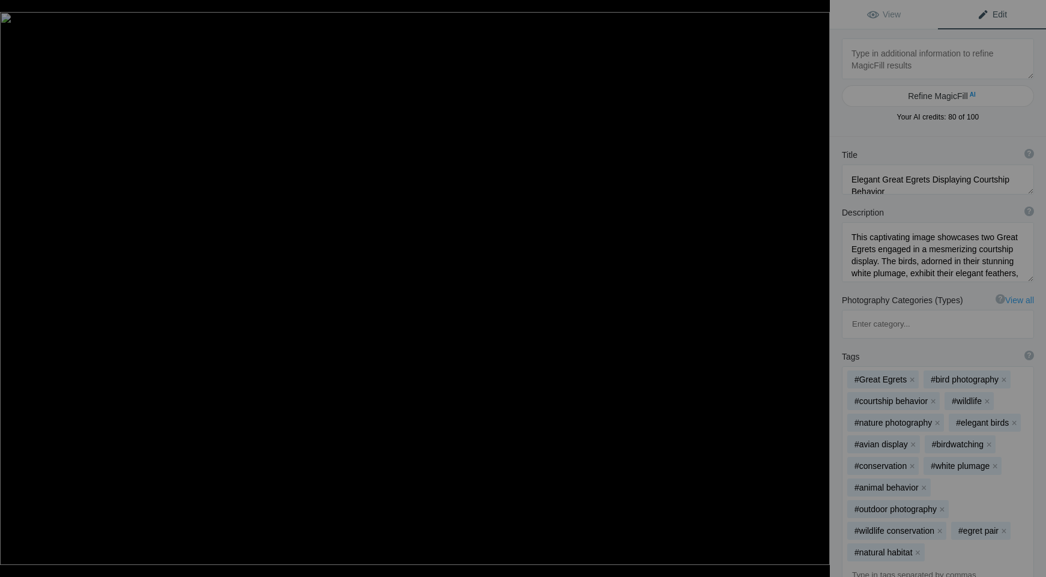
type textarea "19 IMG_8418"
type textarea "19_IMG_8418.jpg"
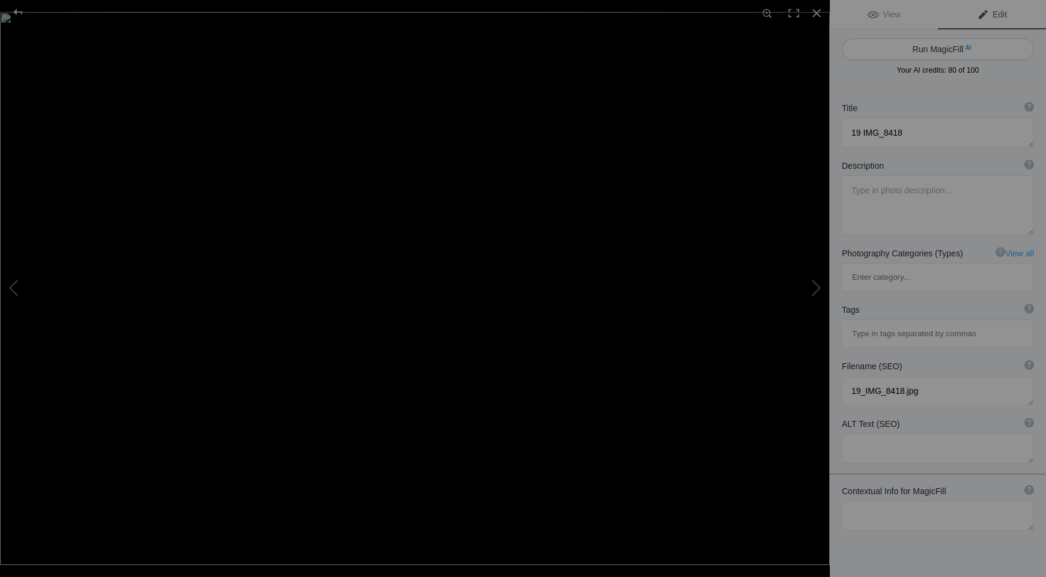
click at [928, 47] on button "Run MagicFill AI" at bounding box center [938, 49] width 192 height 22
type textarea "Great Egrets Nesting with Eggs in Lush Greenery"
type textarea "This captivating image showcases two Great Egrets perched gracefully among vibr…"
type textarea "great-egrets-nesting-eggs.jpg"
type textarea "Two Great Egrets nesting in a tree, one standing and the other tending to its e…"
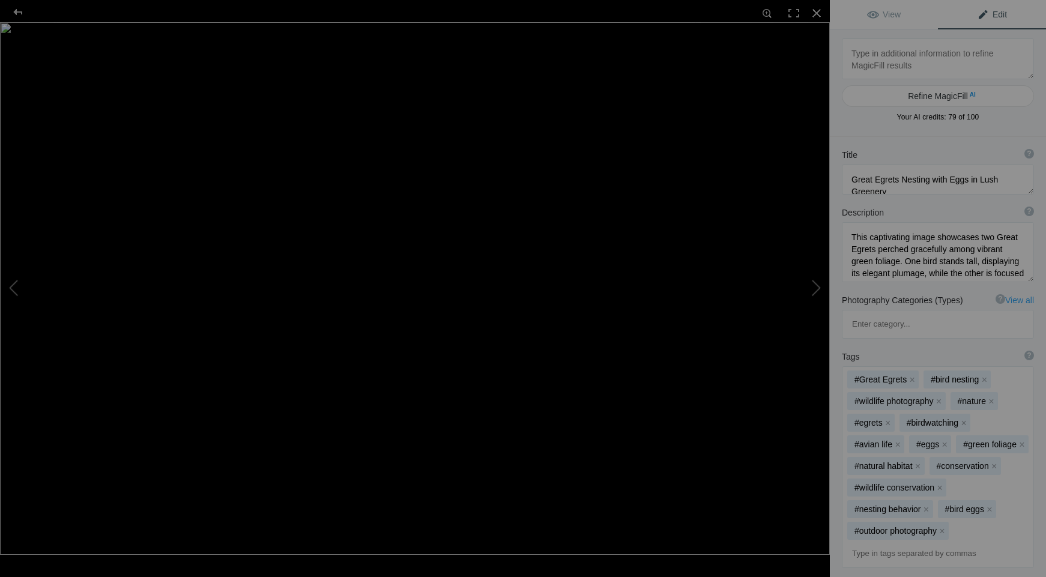
type textarea "21 Sedona 25_ -2025-05-05-12-40-36"
type textarea "21_Sedona_25_-2025-05-05-12-40-36.jpg"
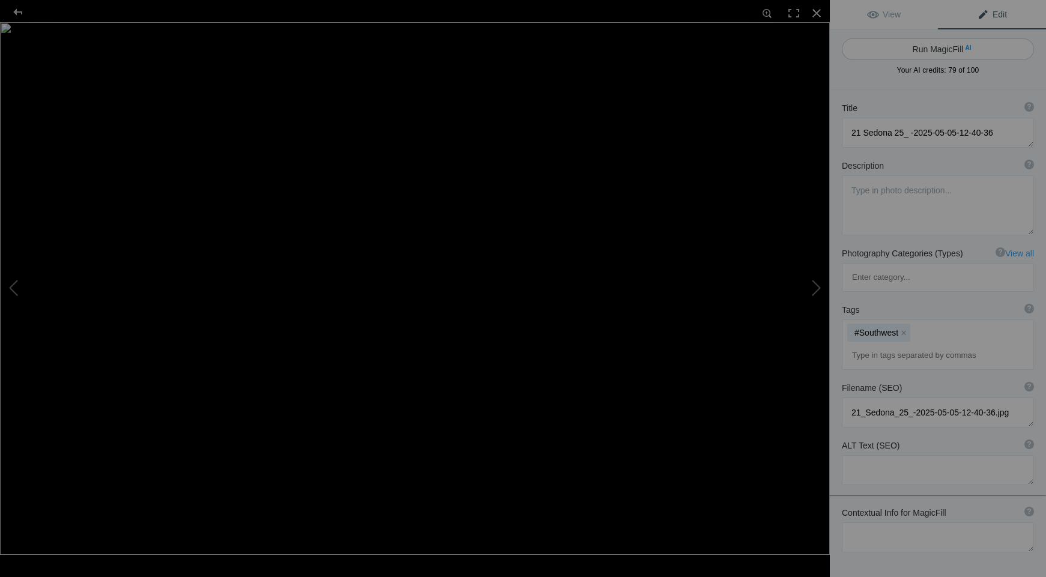
click at [931, 42] on button "Run MagicFill AI" at bounding box center [938, 49] width 192 height 22
type textarea "Majestic Red Rock Formations in Sedona, Arizona"
type textarea "Experience the breathtaking beauty of Sedona, Arizona, where stunning red rock …"
type textarea "sedona-red-rock-formations.jpg"
type textarea "Dramatic red rock formations of Cathedral Rock in Sedona, Arizona, under a dark…"
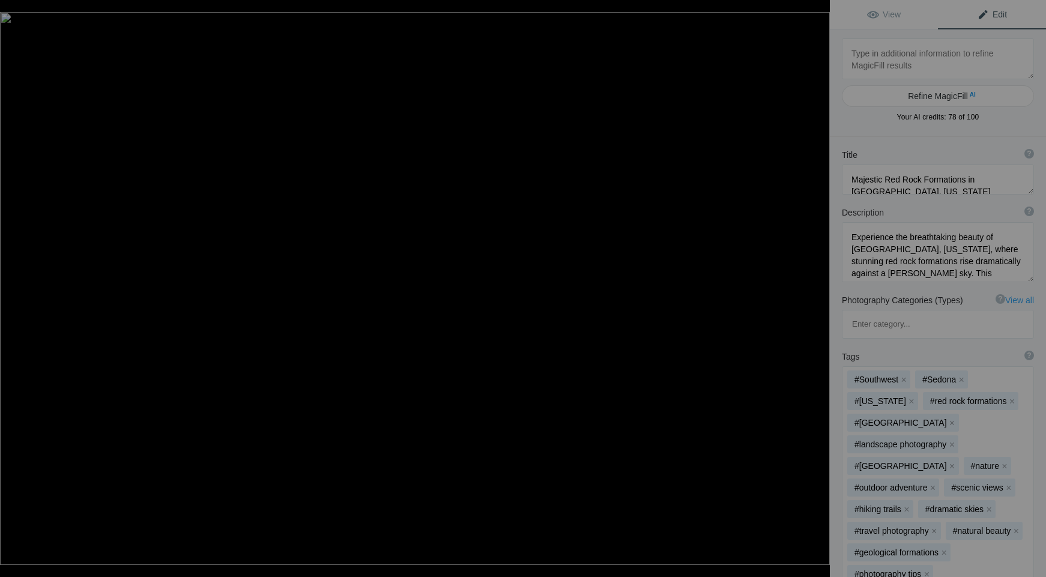
type textarea "22 Sedona 25_ -2025-05-07-08-24-51"
type textarea "22_Sedona_25_-2025-05-07-08-24-51.jpg"
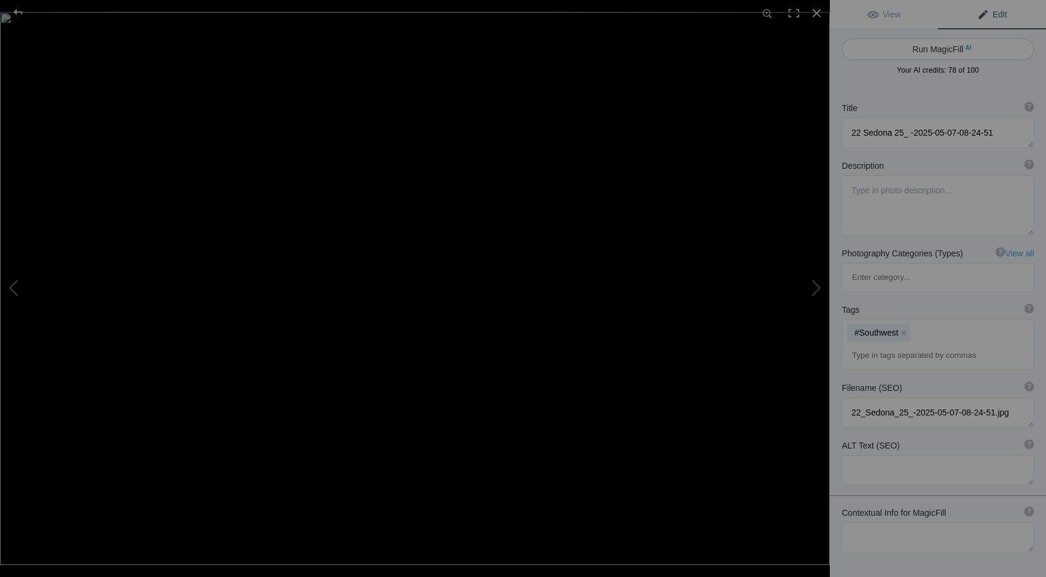
click at [930, 43] on button "Run MagicFill AI" at bounding box center [938, 49] width 192 height 22
type textarea "Majestic Red Rock Formations in Sedona, Arizona"
type textarea "Experience the breathtaking beauty of Sedona, Arizona, where stunning red rock …"
type textarea "sedona-red-rock-formations.jpg"
type textarea "Scenic view of Cathedral Rock in Sedona, Arizona, featuring dramatic red rock f…"
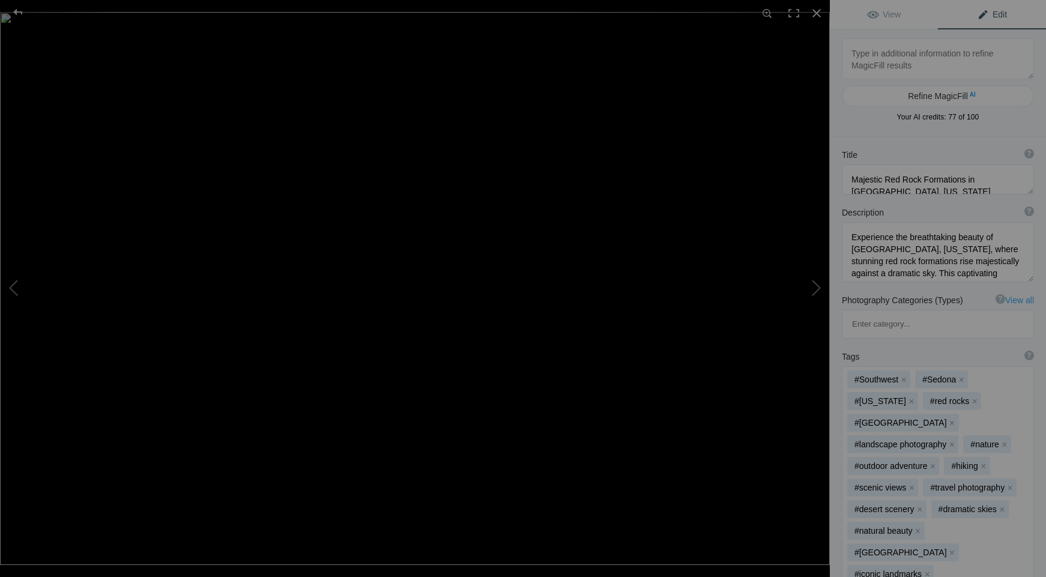
type textarea "23 Sedona 25_ -2025-05-07-20-26-30"
type textarea "23_Sedona_25_-2025-05-07-20-26-30.jpg"
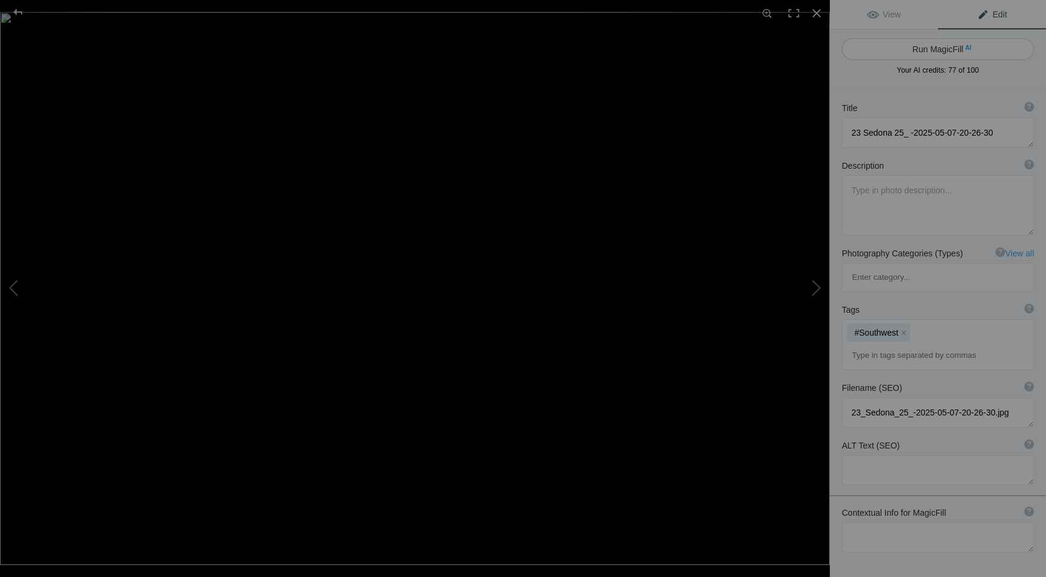
click at [921, 47] on button "Run MagicFill AI" at bounding box center [938, 49] width 192 height 22
type textarea "Majestic View of the Grand Canyon's Colorado River"
type textarea "Experience the breathtaking beauty of the Grand Canyon in this stunning photogr…"
type textarea "grand-canyon-colorado-river.jpg"
type textarea "Aerial view of the Grand Canyon showcasing the winding Colorado River surrounde…"
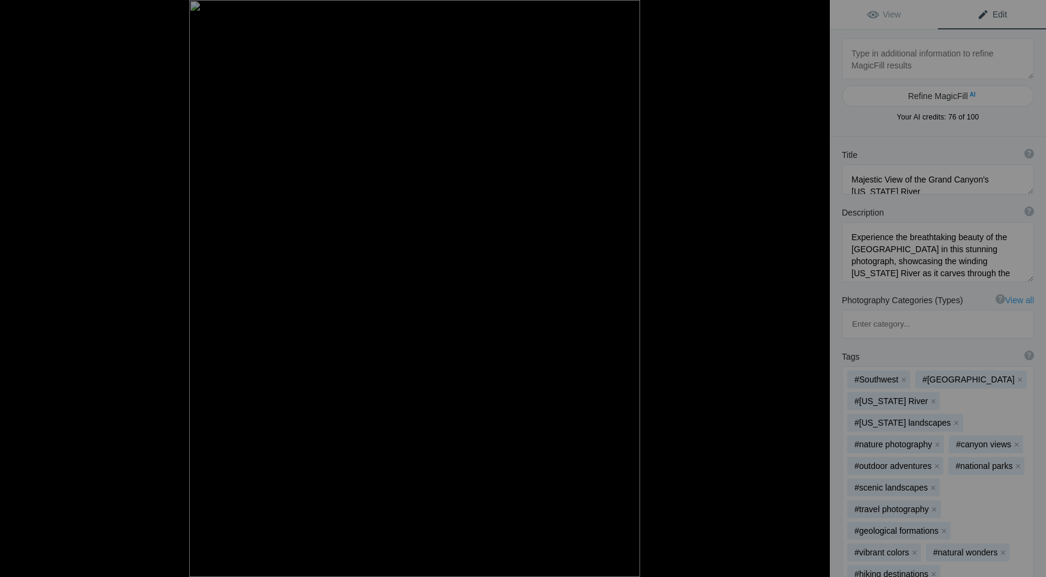
type textarea "24 Sedona 25_ -2025-05-09-04-59-34"
type textarea "24_Sedona_25_-2025-05-09-04-59-34.jpg"
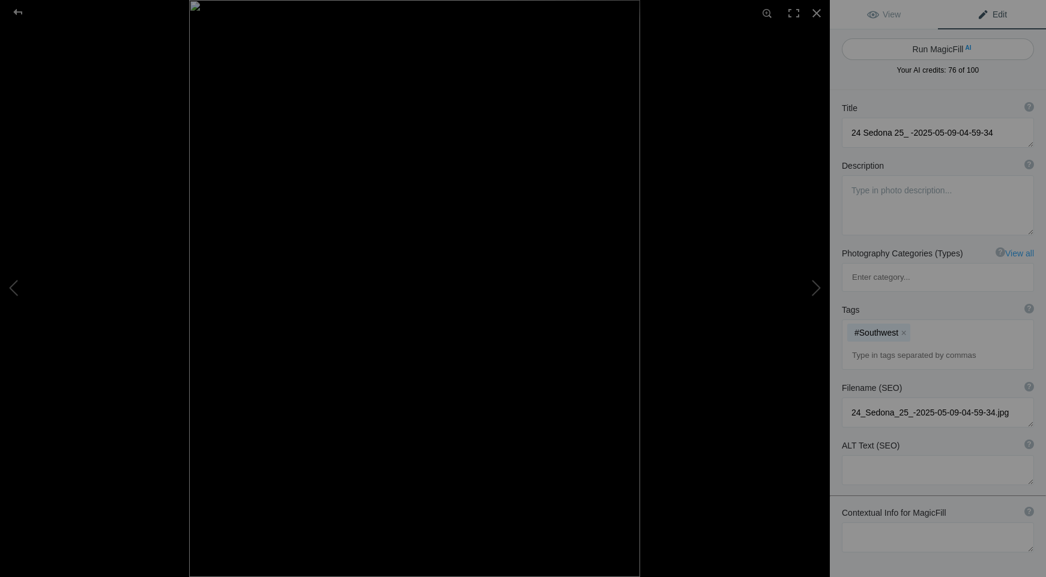
click at [921, 47] on button "Run MagicFill AI" at bounding box center [938, 49] width 192 height 22
type textarea "Stunning Night Sky Over Sedona's Monument Valley"
type textarea "Experience the breathtaking beauty of Sedona's Monument Valley under a star-stu…"
type textarea "sedona-monument-valley-night-sky.jpg"
type textarea "A stunning view of Sedona's Monument Valley under a starry night sky, featuring…"
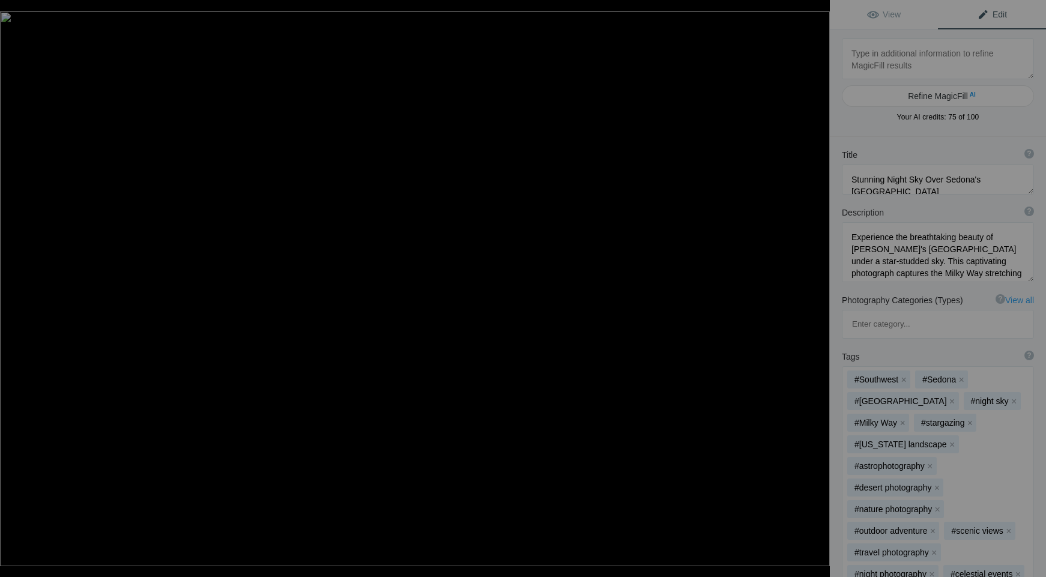
type textarea "25 Sedona 25_ -2025-05-09-20-25-49"
type textarea "25_Sedona_25_-2025-05-09-20-25-49.jpg"
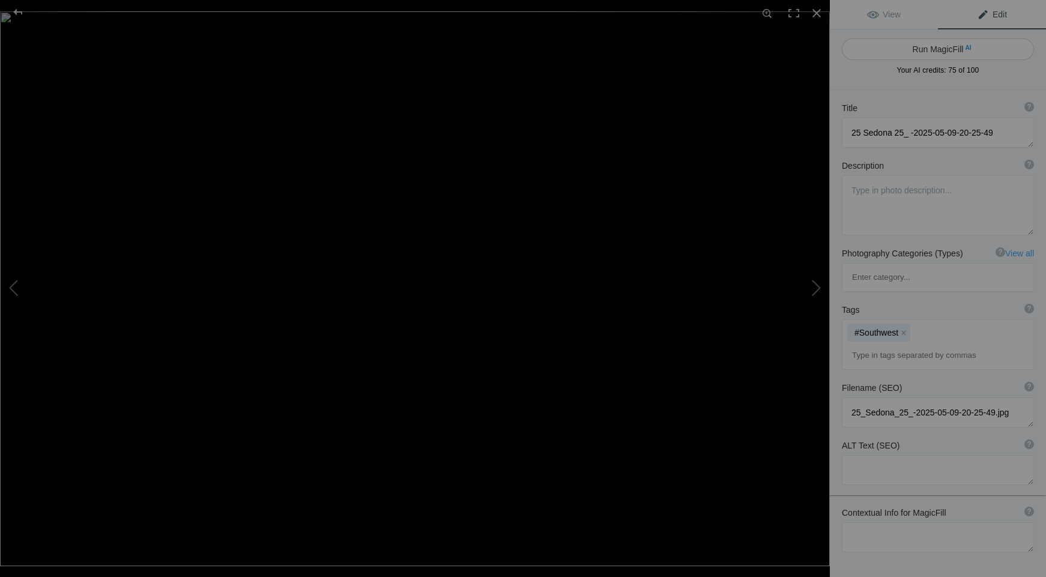
click at [921, 48] on button "Run MagicFill AI" at bounding box center [938, 49] width 192 height 22
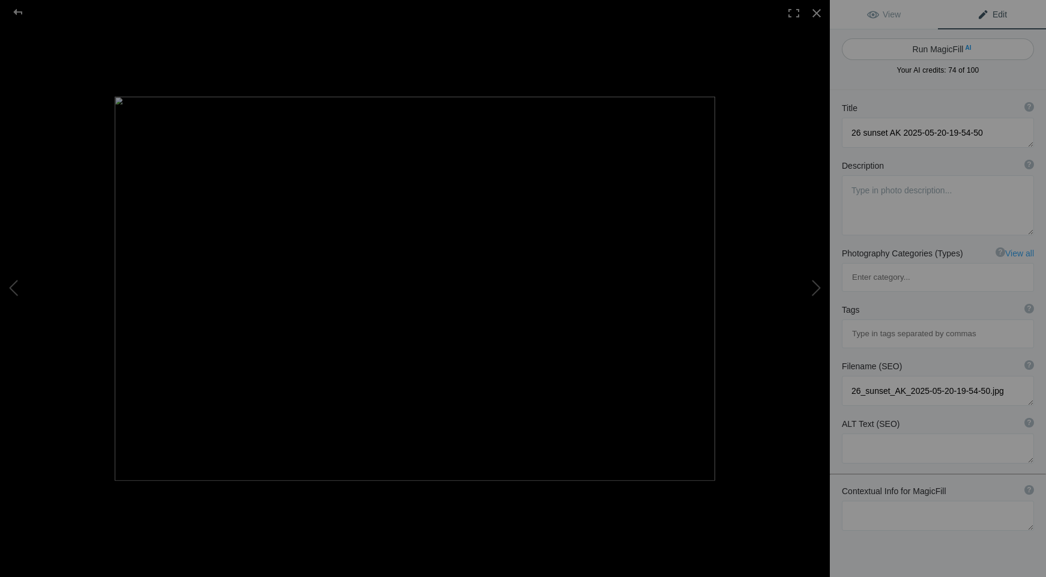
click at [929, 49] on button "Run MagicFill AI" at bounding box center [938, 49] width 192 height 22
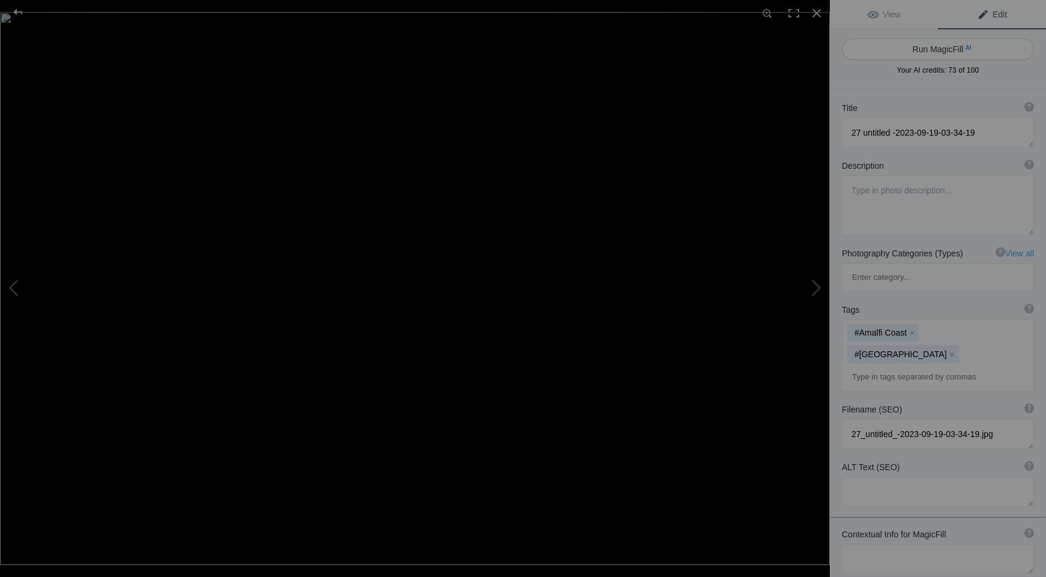
click at [947, 49] on button "Run MagicFill AI" at bounding box center [938, 49] width 192 height 22
click at [940, 50] on button "Run MagicFill AI" at bounding box center [938, 49] width 192 height 22
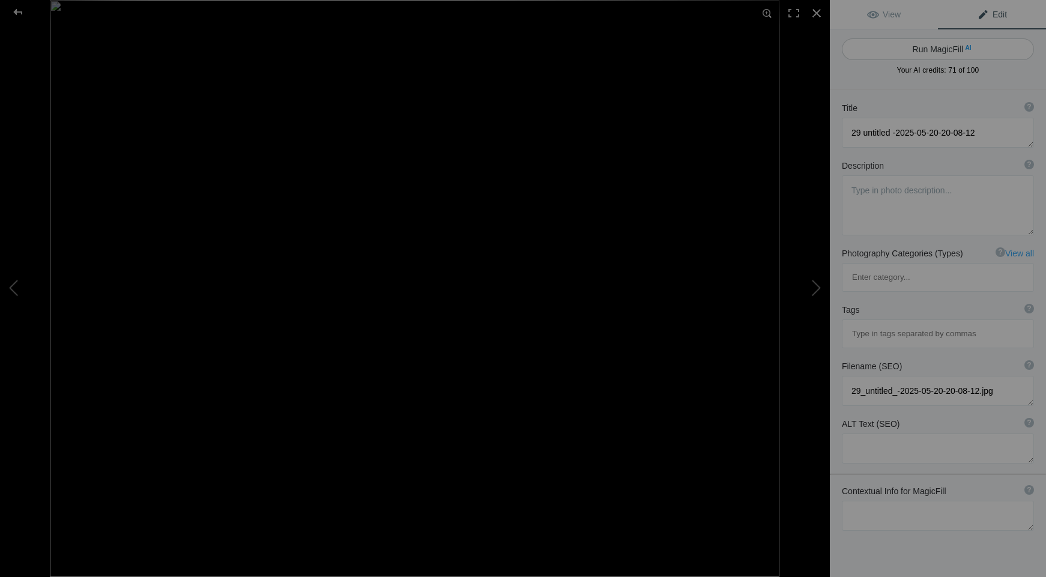
click at [949, 50] on button "Run MagicFill AI" at bounding box center [938, 49] width 192 height 22
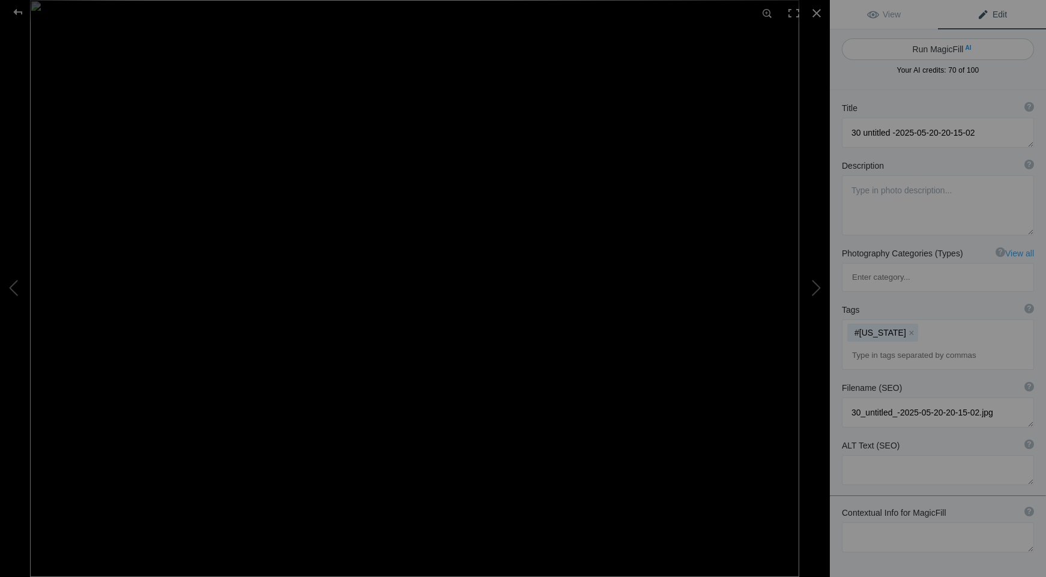
click at [930, 55] on button "Run MagicFill AI" at bounding box center [938, 49] width 192 height 22
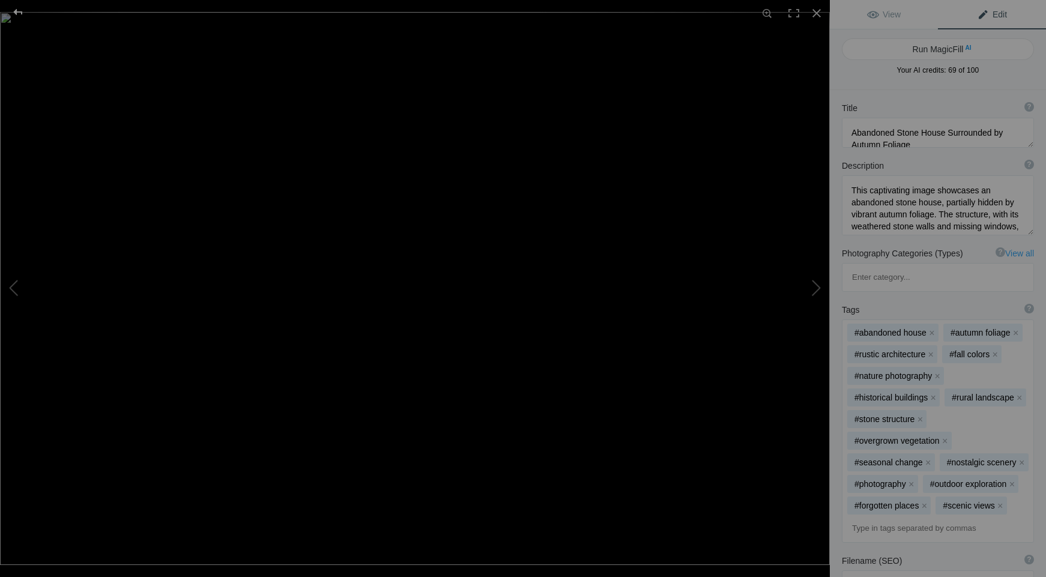
click at [17, 11] on div at bounding box center [17, 12] width 43 height 24
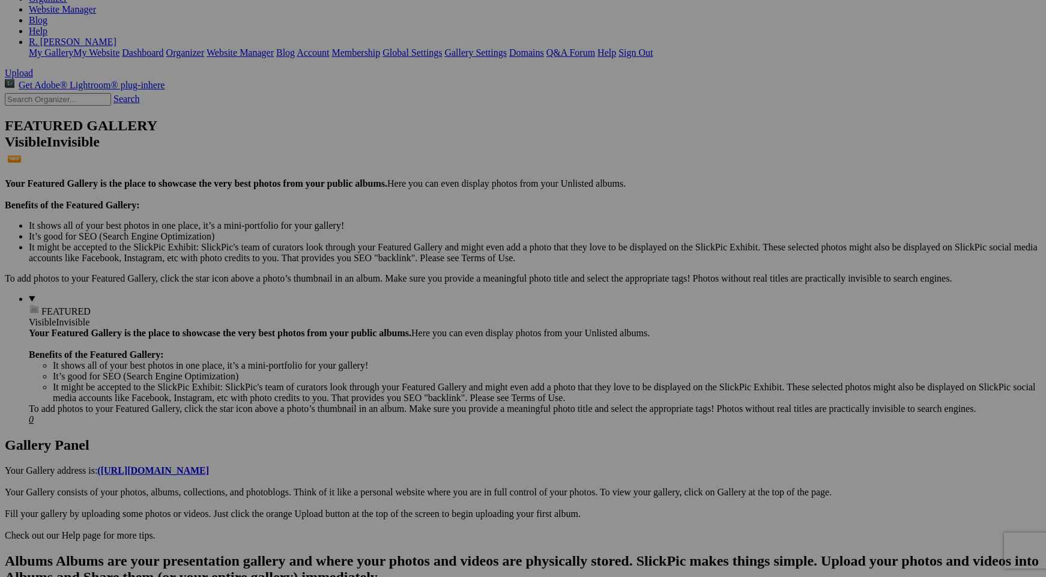
scroll to position [202, 0]
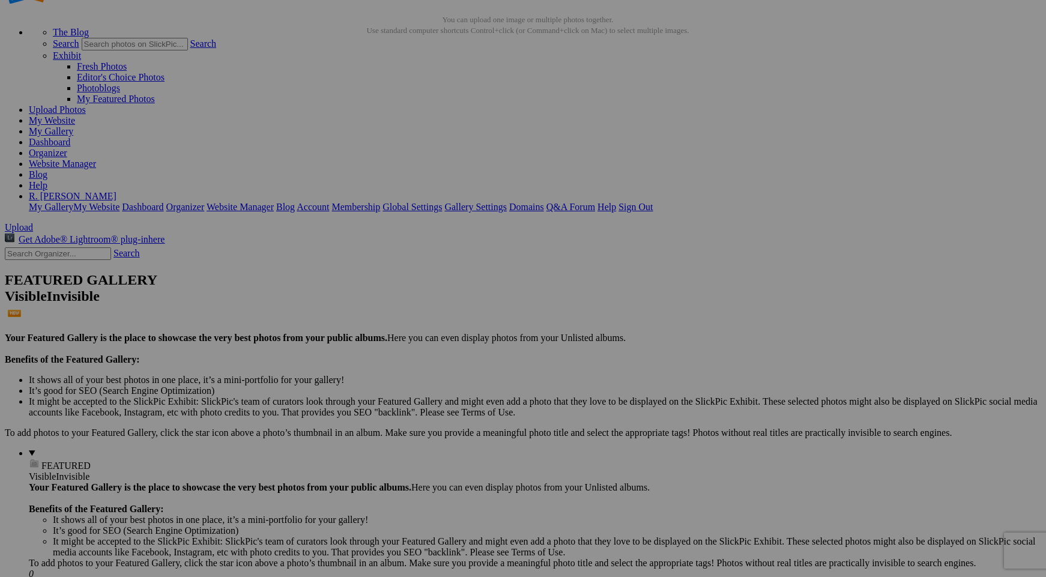
scroll to position [17, 0]
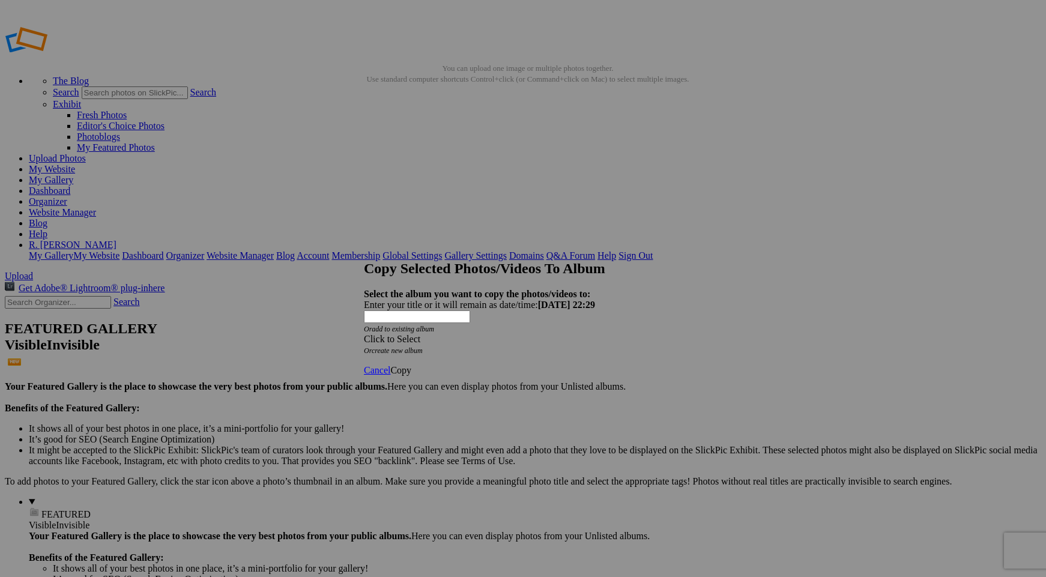
click at [423, 347] on link "create new album" at bounding box center [397, 351] width 51 height 8
click at [434, 300] on div "Enter your title or it will remain as date/time: 2025-08-16 22:29" at bounding box center [523, 305] width 318 height 11
click at [411, 343] on span "Copy" at bounding box center [400, 338] width 21 height 10
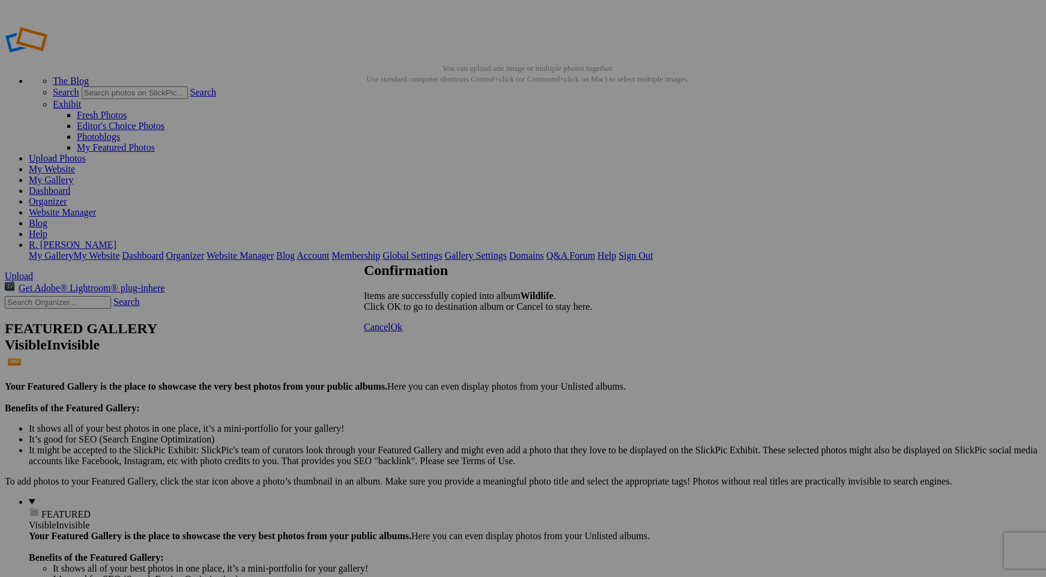
click at [402, 332] on span "Ok" at bounding box center [396, 327] width 12 height 10
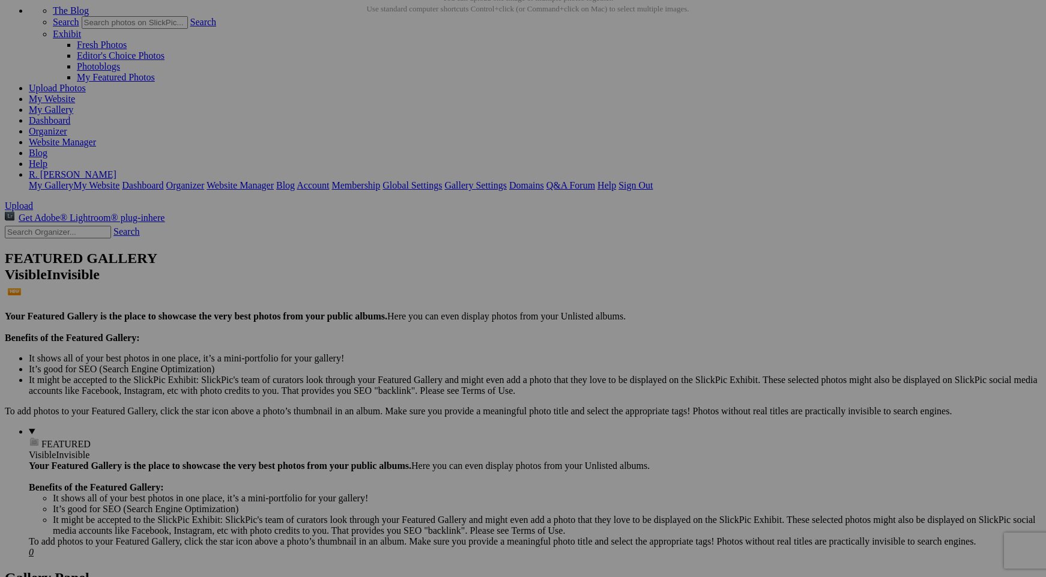
scroll to position [71, 0]
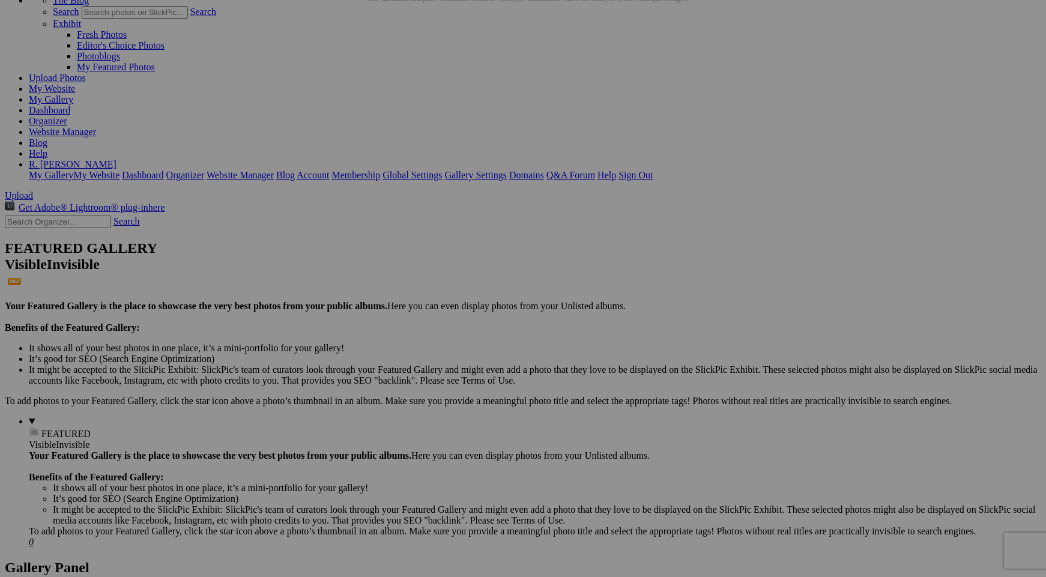
scroll to position [84, 0]
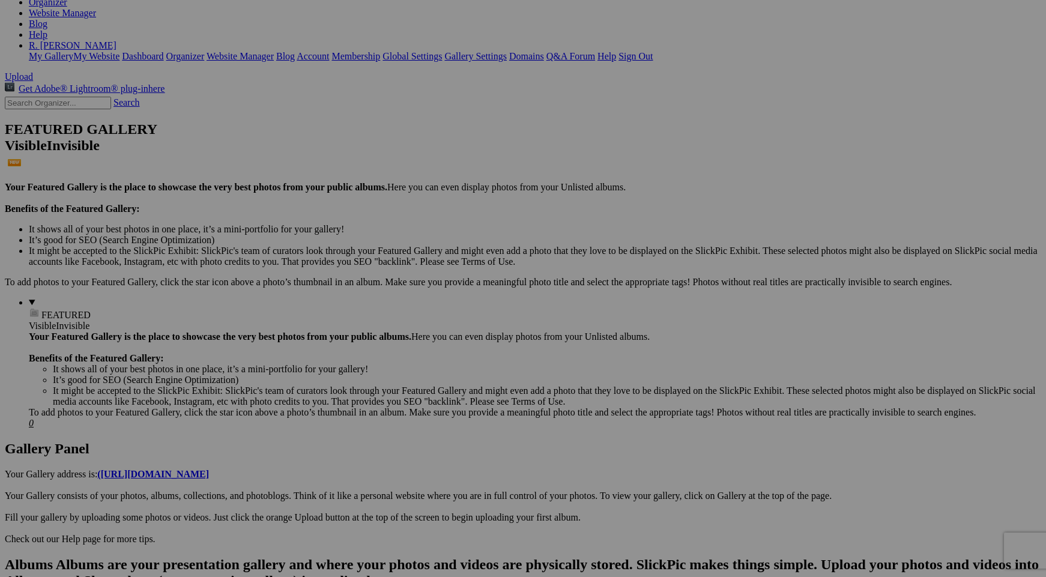
scroll to position [201, 0]
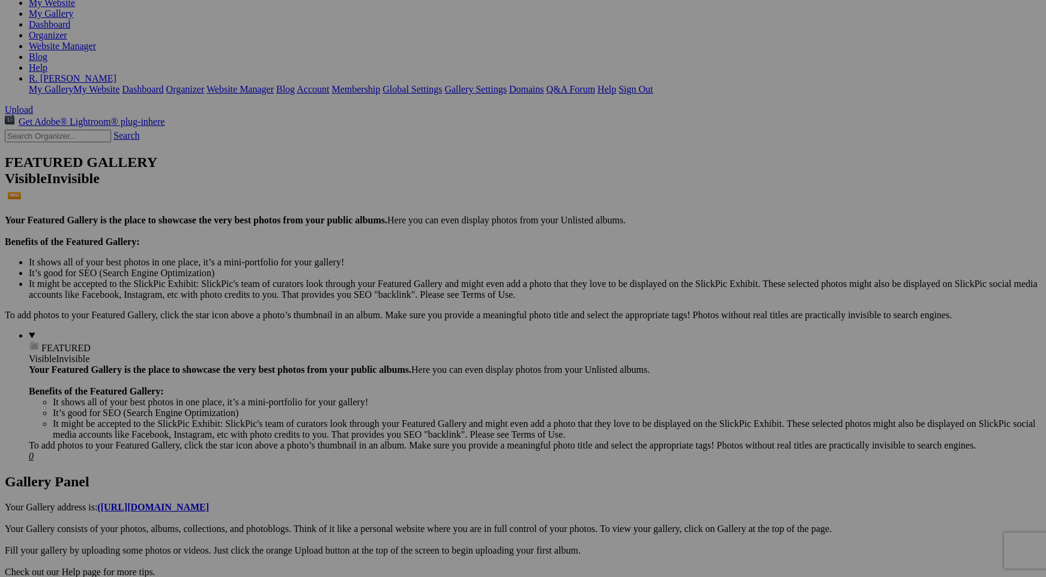
scroll to position [165, 0]
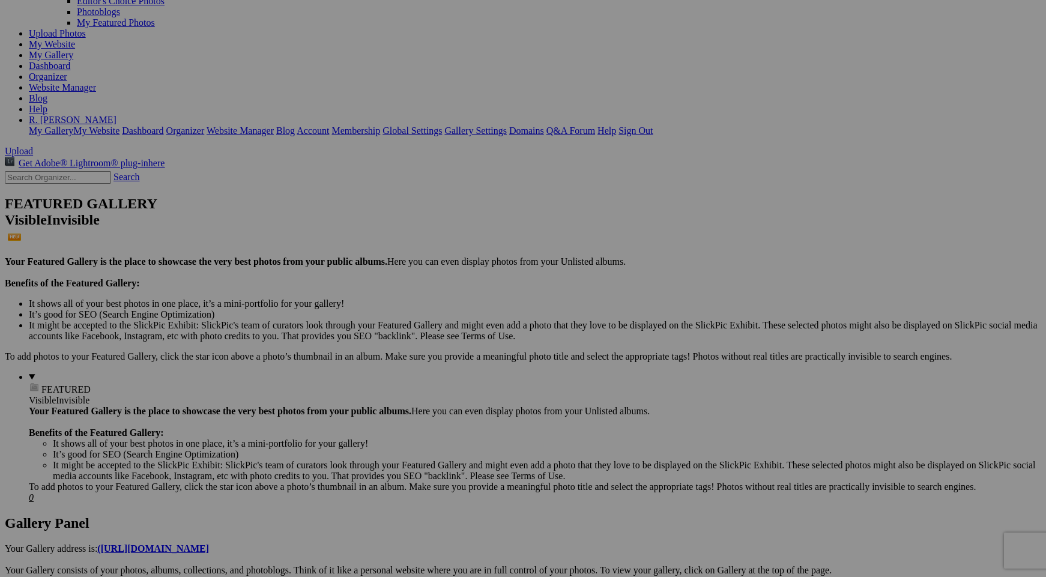
scroll to position [118, 0]
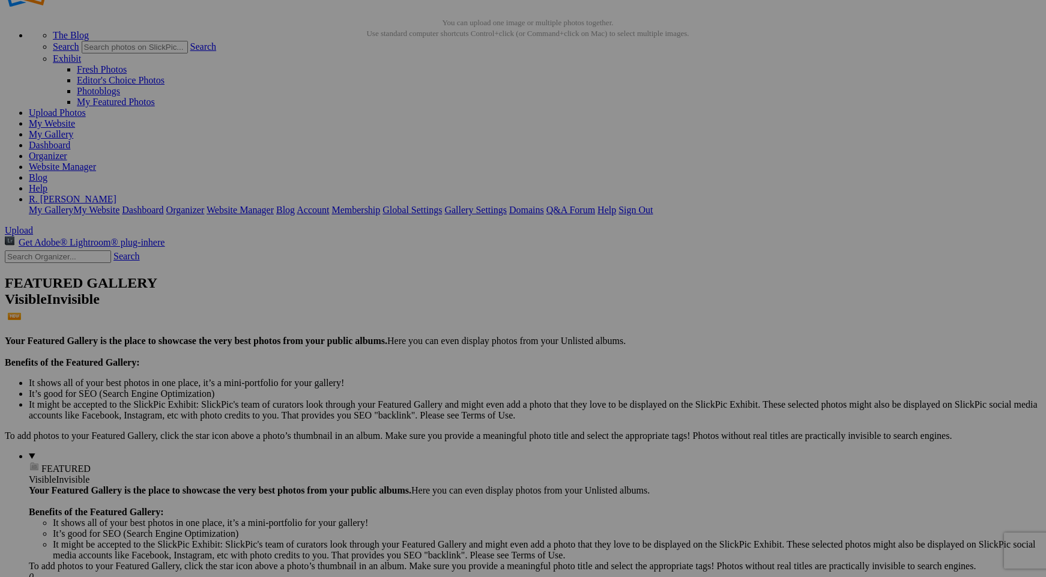
scroll to position [43, 0]
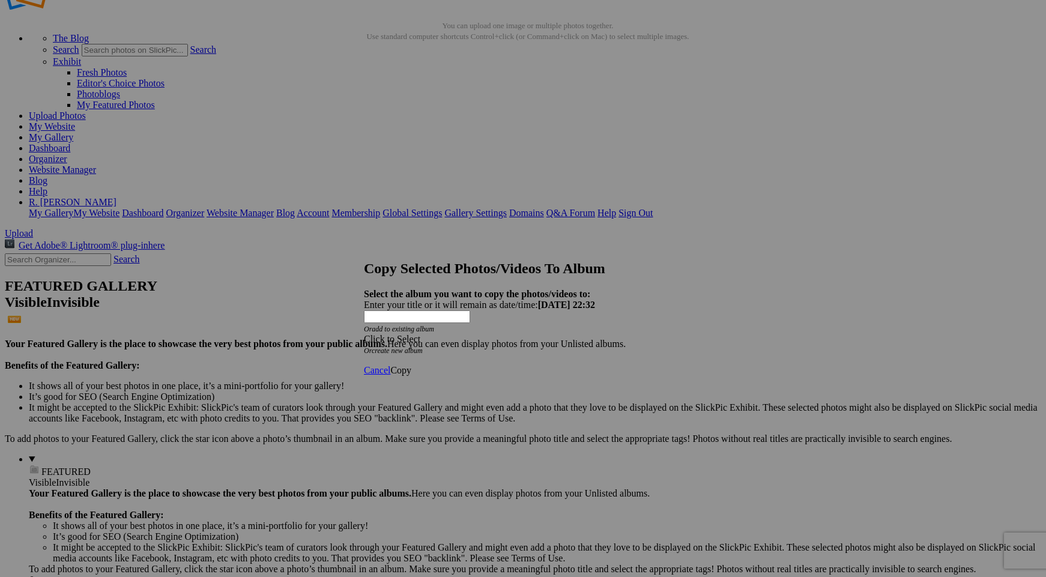
click at [423, 347] on link "create new album" at bounding box center [397, 351] width 51 height 8
click at [437, 300] on div "Enter your title or it will remain as date/time: 2025-08-16 22:32" at bounding box center [523, 305] width 318 height 11
type input "Landscapes"
click at [411, 343] on span "Copy" at bounding box center [400, 338] width 21 height 10
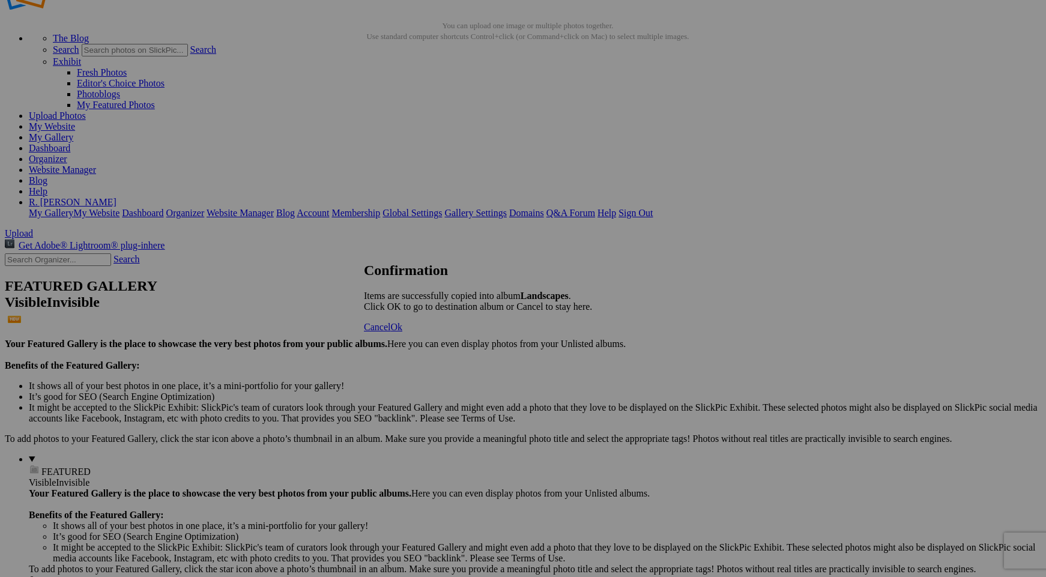
click at [402, 332] on span "Ok" at bounding box center [396, 327] width 12 height 10
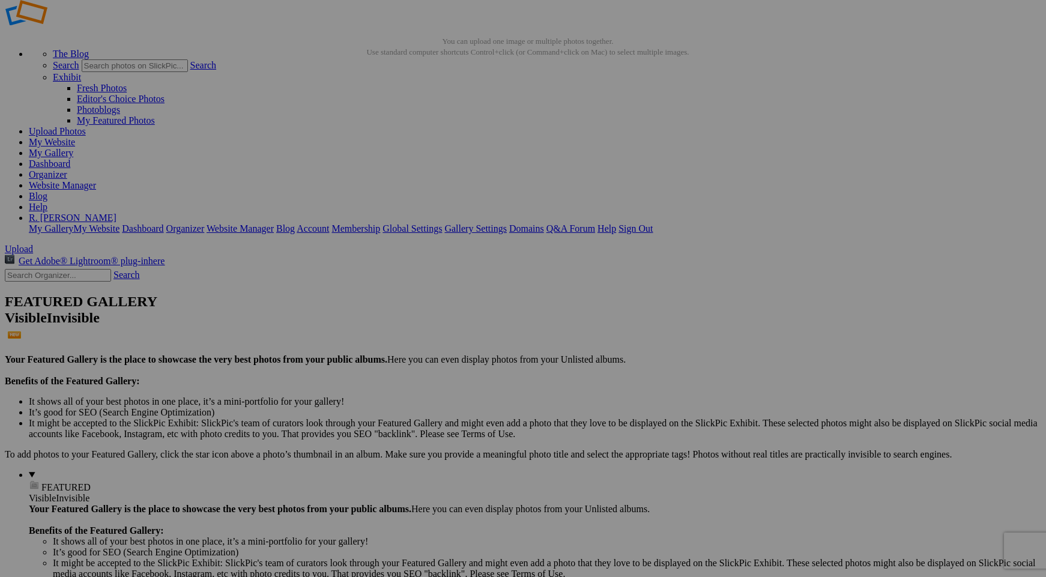
scroll to position [76, 0]
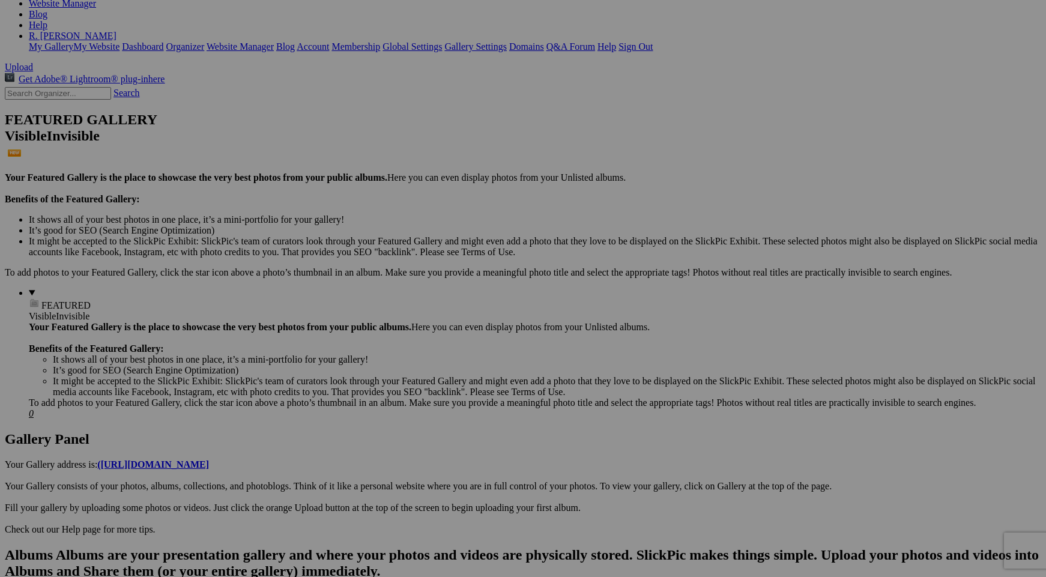
scroll to position [216, 0]
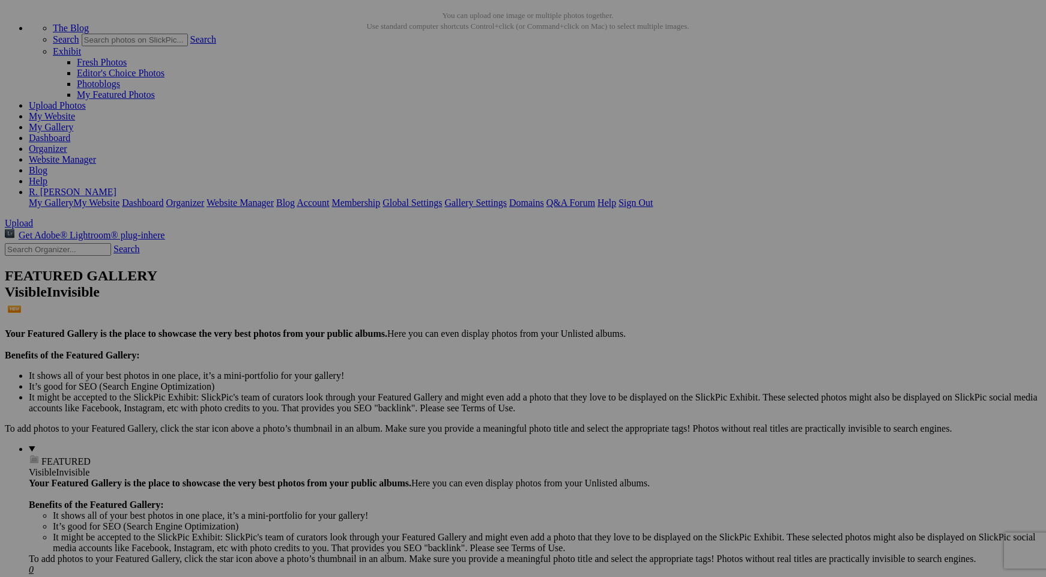
scroll to position [0, 0]
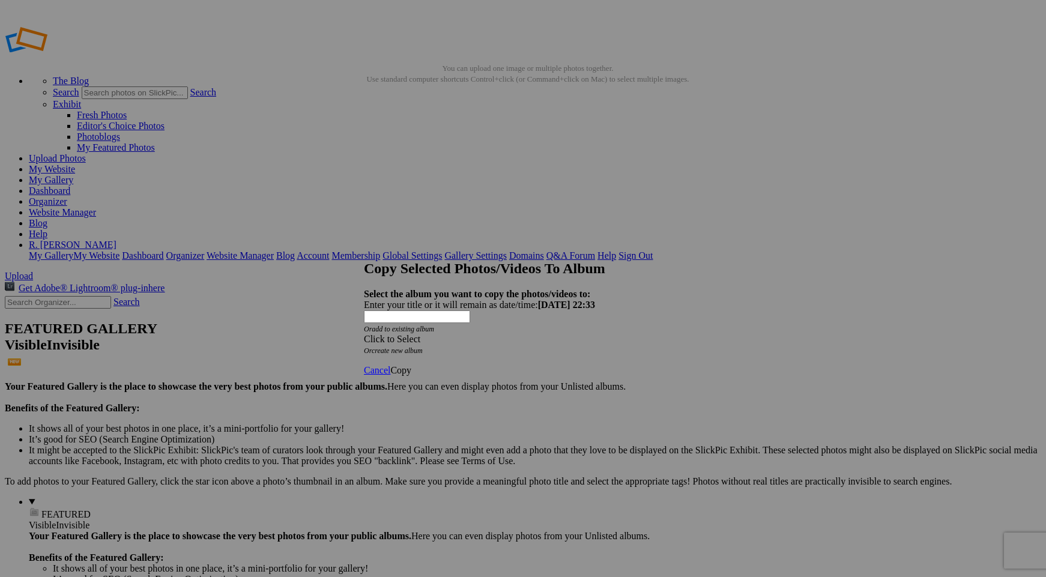
click at [423, 347] on link "create new album" at bounding box center [397, 351] width 51 height 8
click at [429, 300] on div "Enter your title or it will remain as date/time: 2025-08-16 22:33" at bounding box center [523, 305] width 318 height 11
type input "Travels"
click at [411, 343] on span "Copy" at bounding box center [400, 338] width 21 height 10
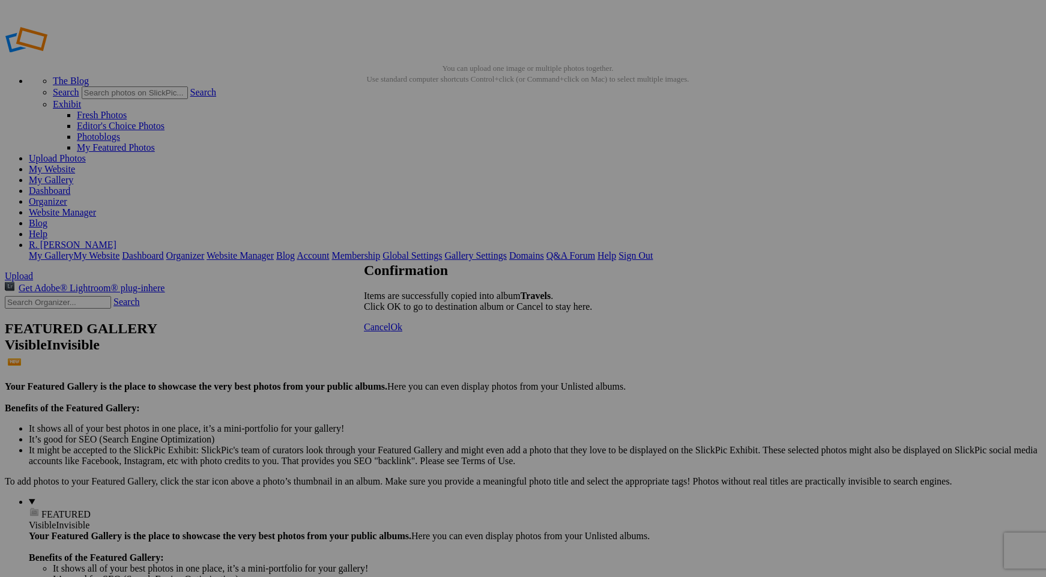
click at [402, 332] on span "Ok" at bounding box center [396, 327] width 12 height 10
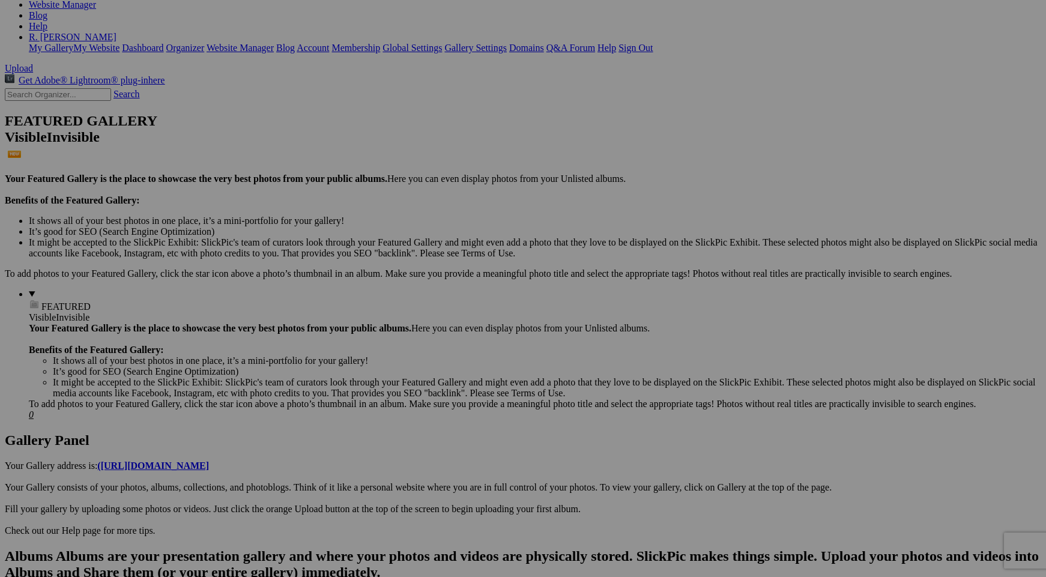
scroll to position [216, 0]
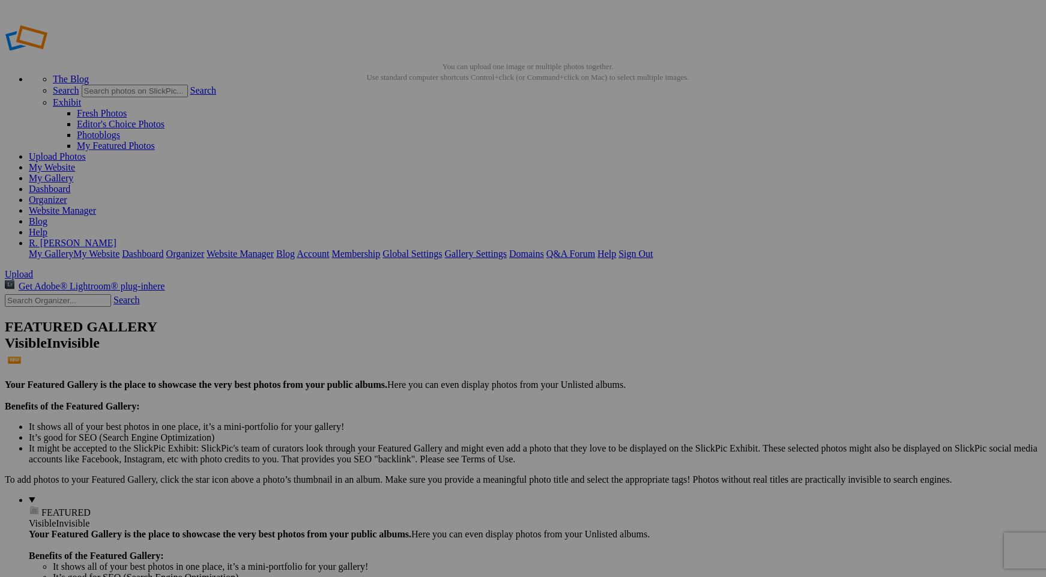
scroll to position [0, 0]
drag, startPoint x: 721, startPoint y: 195, endPoint x: 728, endPoint y: 206, distance: 12.7
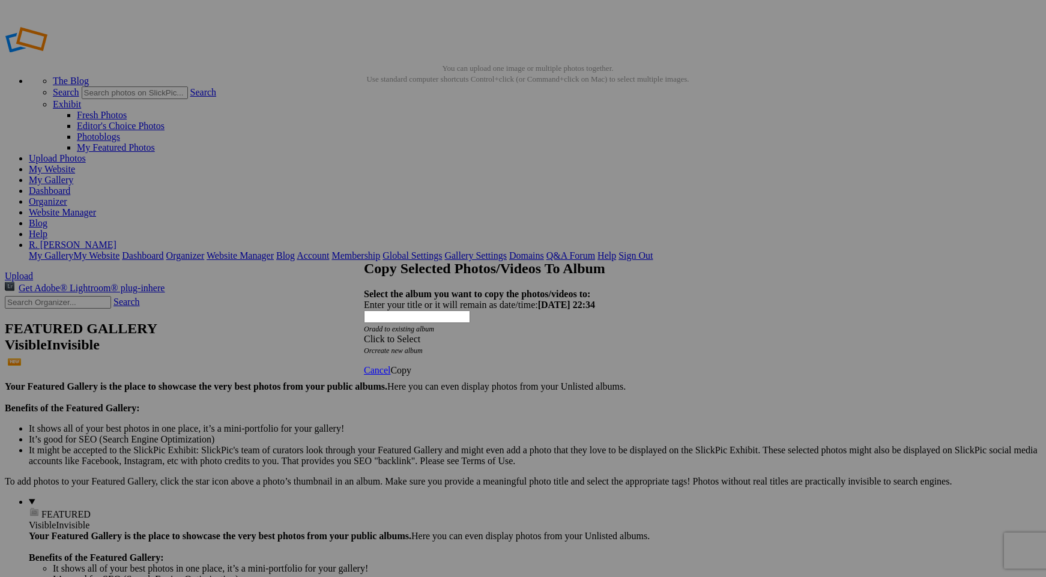
click at [423, 347] on link "create new album" at bounding box center [397, 351] width 51 height 8
click at [451, 300] on div "Enter your title or it will remain as date/time: 2025-08-16 22:34" at bounding box center [523, 305] width 318 height 11
type input "Home page"
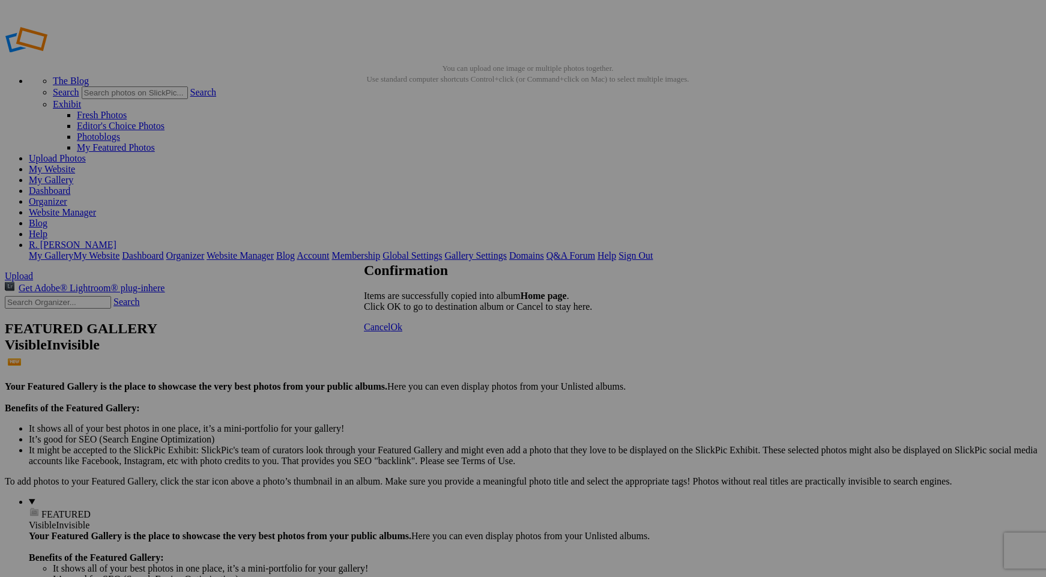
click at [402, 332] on span "Ok" at bounding box center [396, 327] width 12 height 10
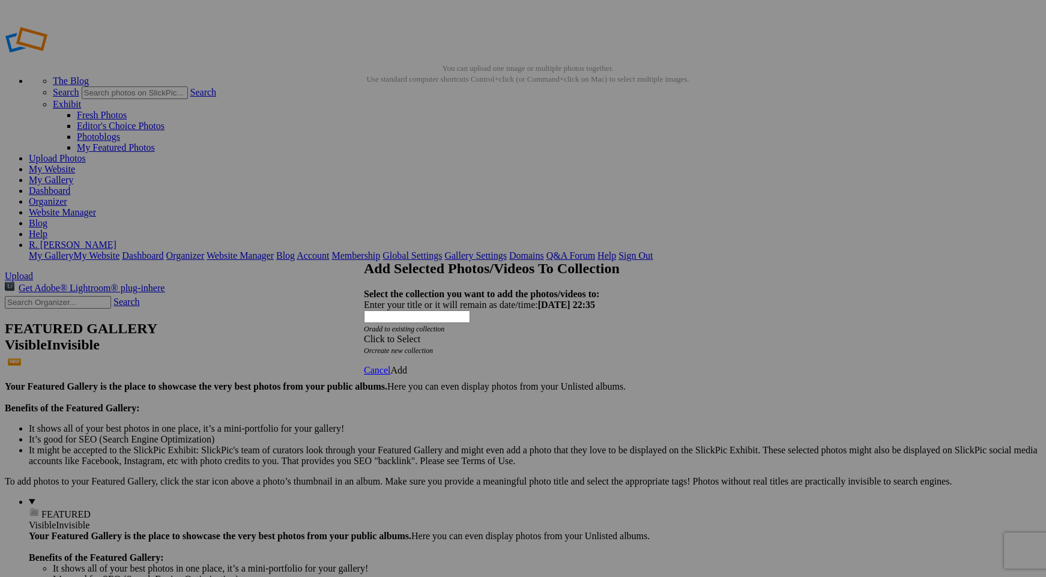
click at [433, 347] on link "create new collection" at bounding box center [402, 351] width 61 height 8
click at [436, 300] on div "Enter your title or it will remain as date/time: [DATE] 22:35" at bounding box center [523, 305] width 318 height 11
type input "Home page"
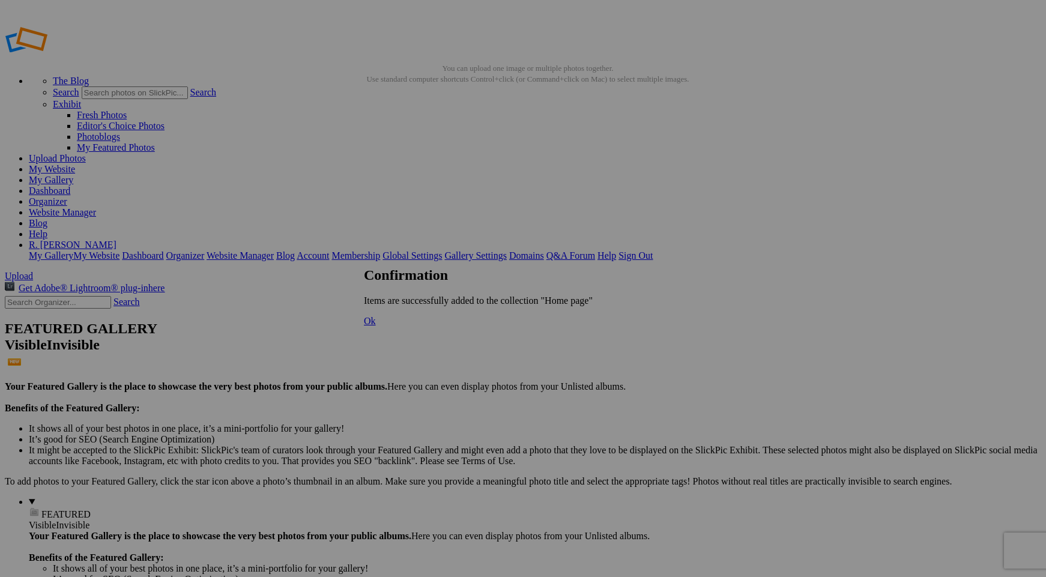
click at [376, 326] on link "Ok" at bounding box center [370, 321] width 12 height 10
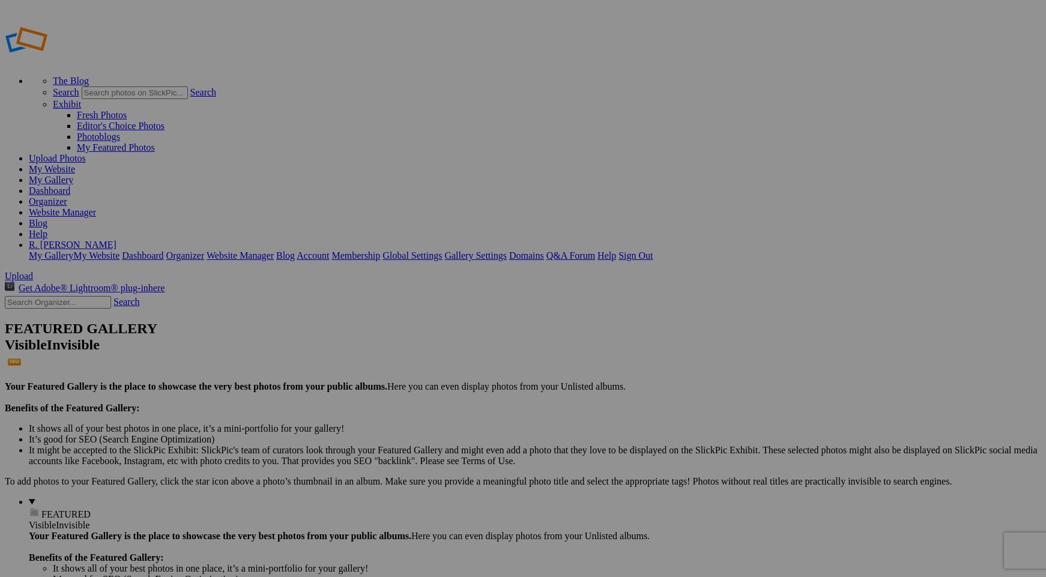
click at [413, 335] on span "OK" at bounding box center [406, 335] width 14 height 10
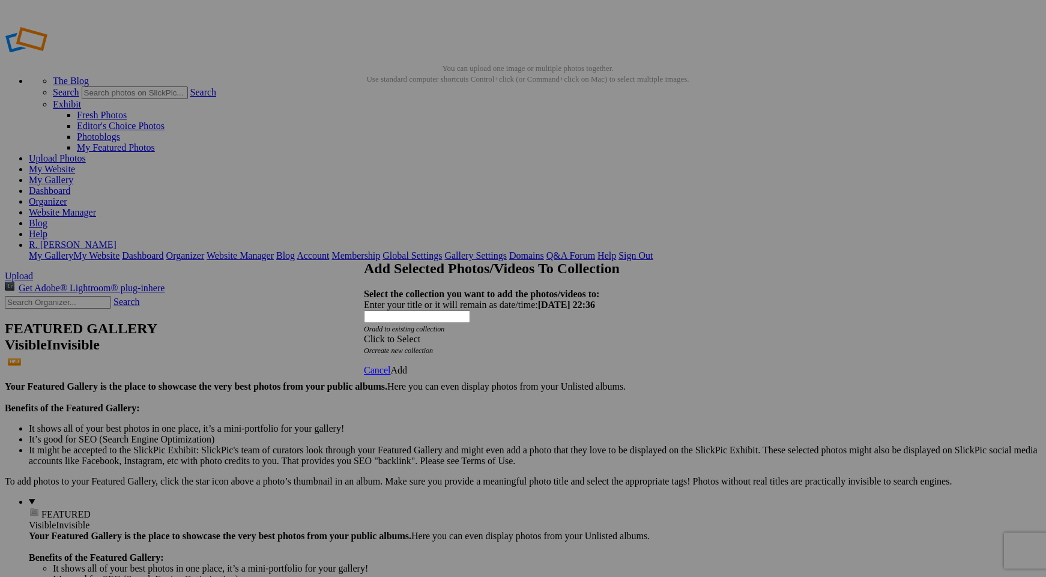
click at [420, 334] on span "Click to Select" at bounding box center [392, 339] width 56 height 10
click at [422, 329] on link "Home page" at bounding box center [437, 324] width 44 height 10
click at [407, 365] on span "Add" at bounding box center [398, 370] width 17 height 10
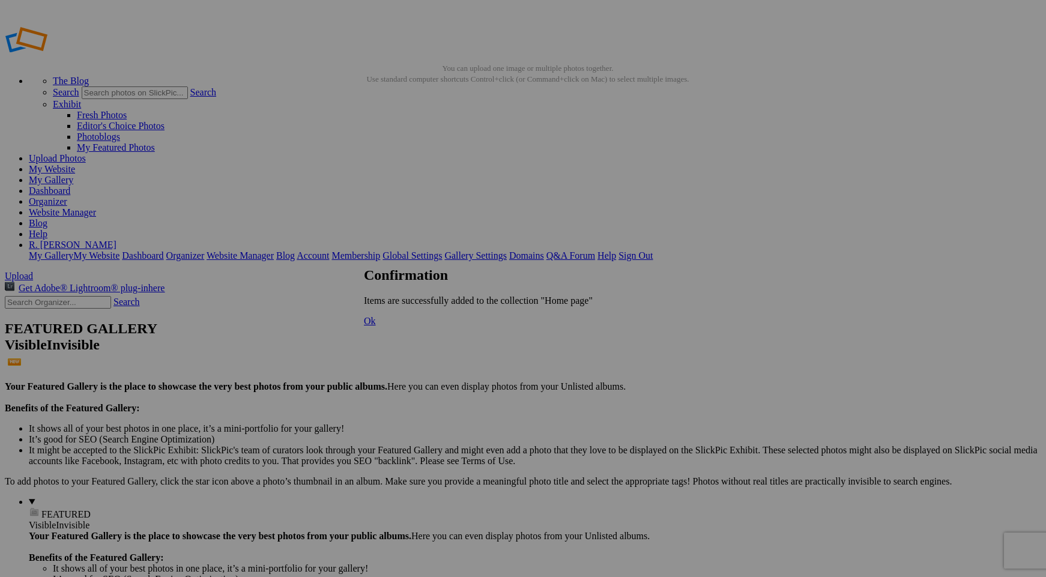
click at [376, 326] on span "Ok" at bounding box center [370, 321] width 12 height 10
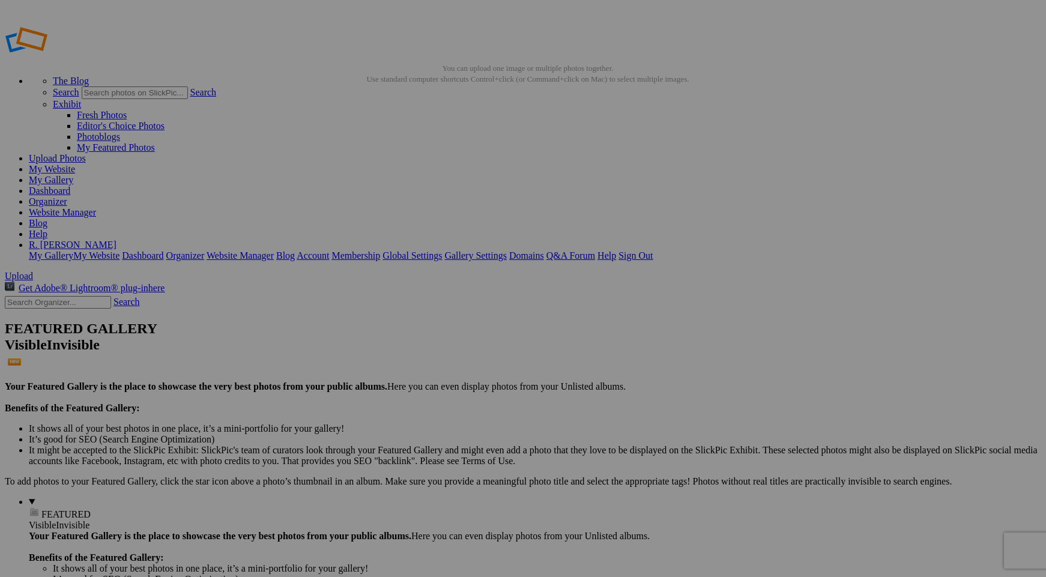
click at [96, 207] on link "Website Manager" at bounding box center [62, 212] width 67 height 10
